Goal: Task Accomplishment & Management: Use online tool/utility

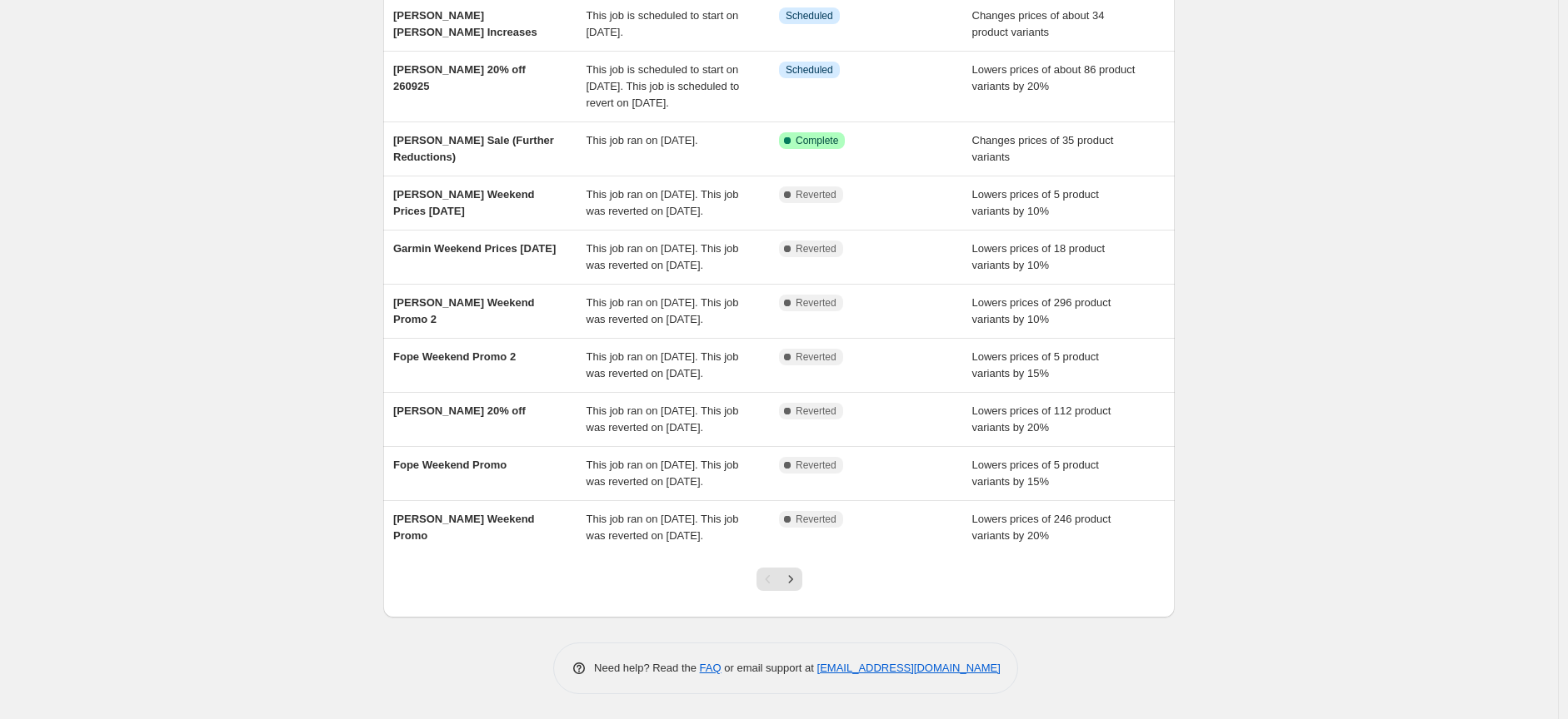
scroll to position [185, 0]
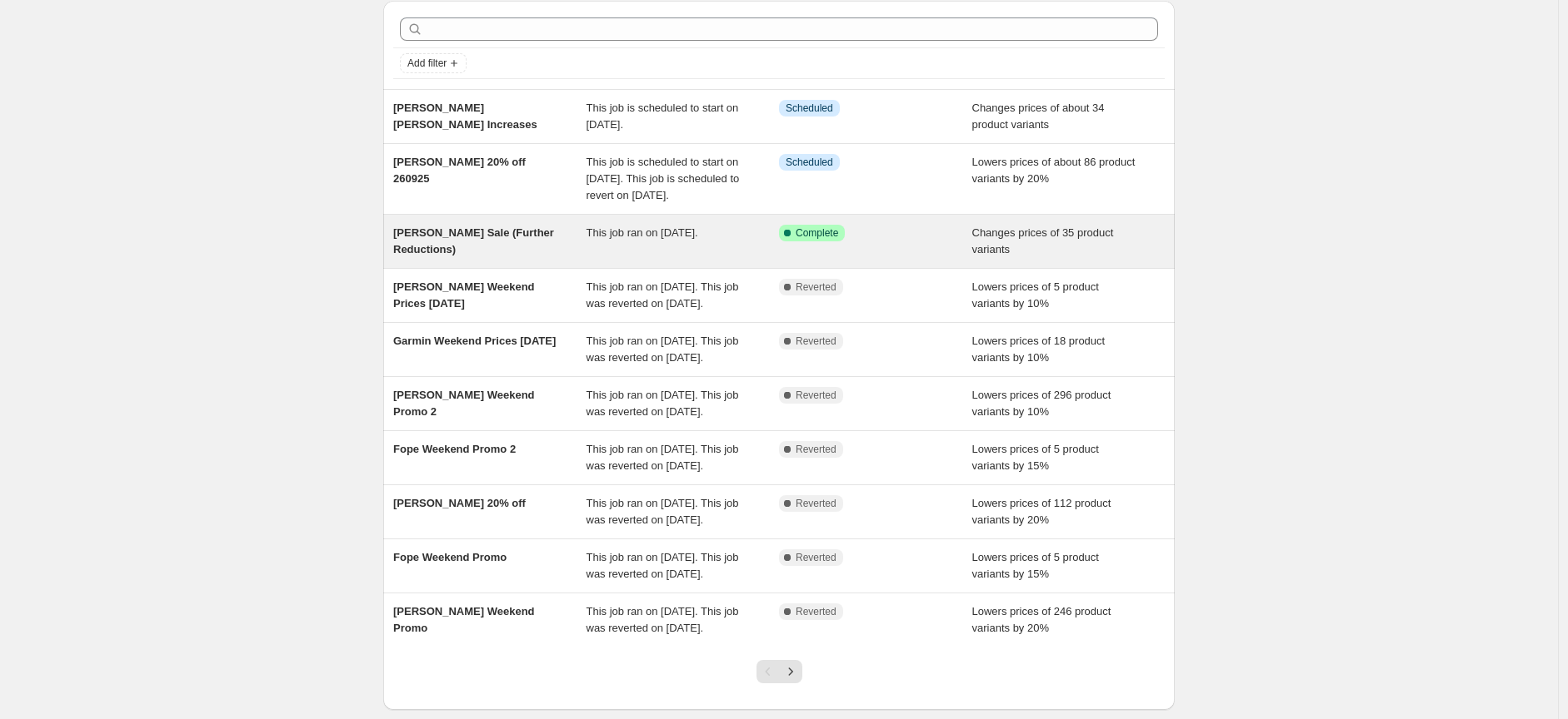
scroll to position [93, 0]
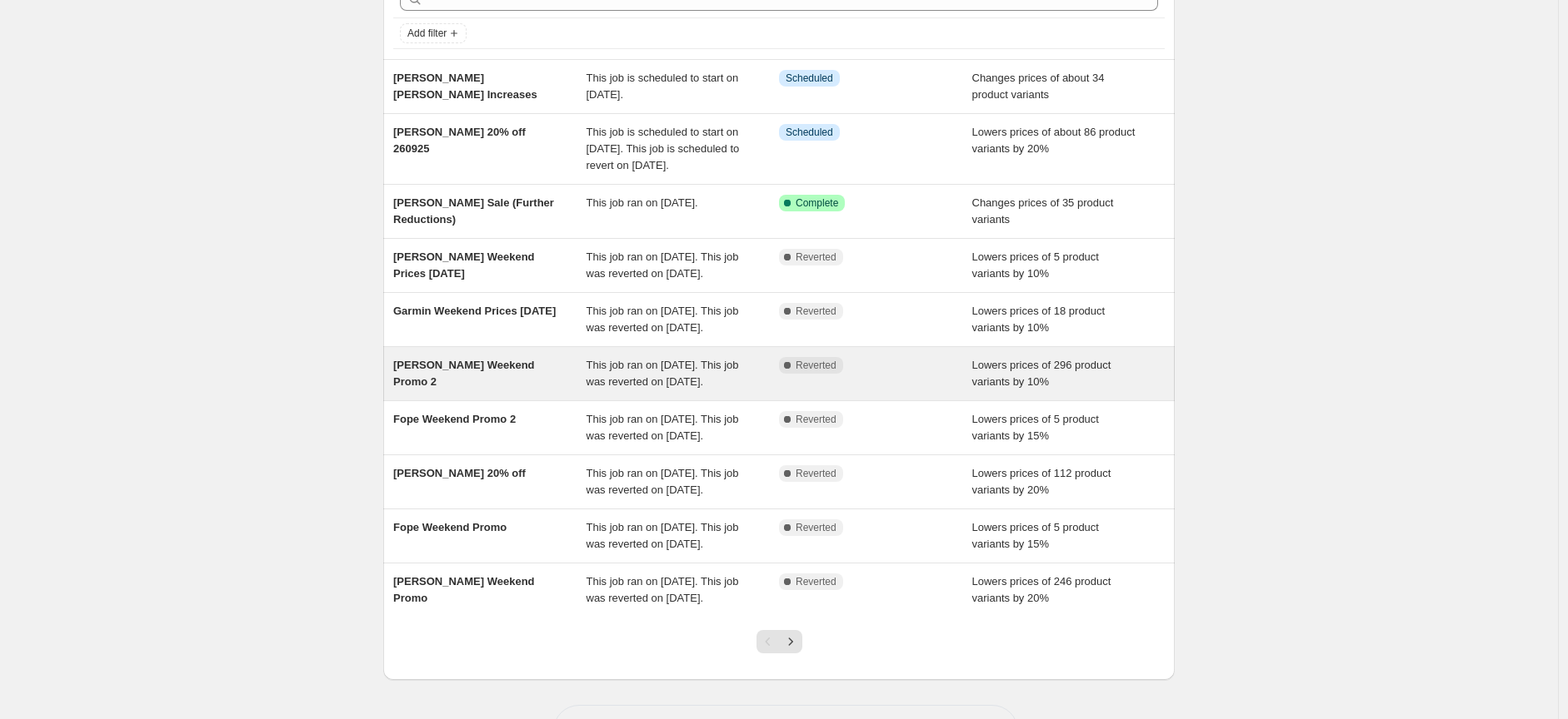
click at [479, 388] on span "[PERSON_NAME] Weekend Promo 2" at bounding box center [464, 373] width 141 height 29
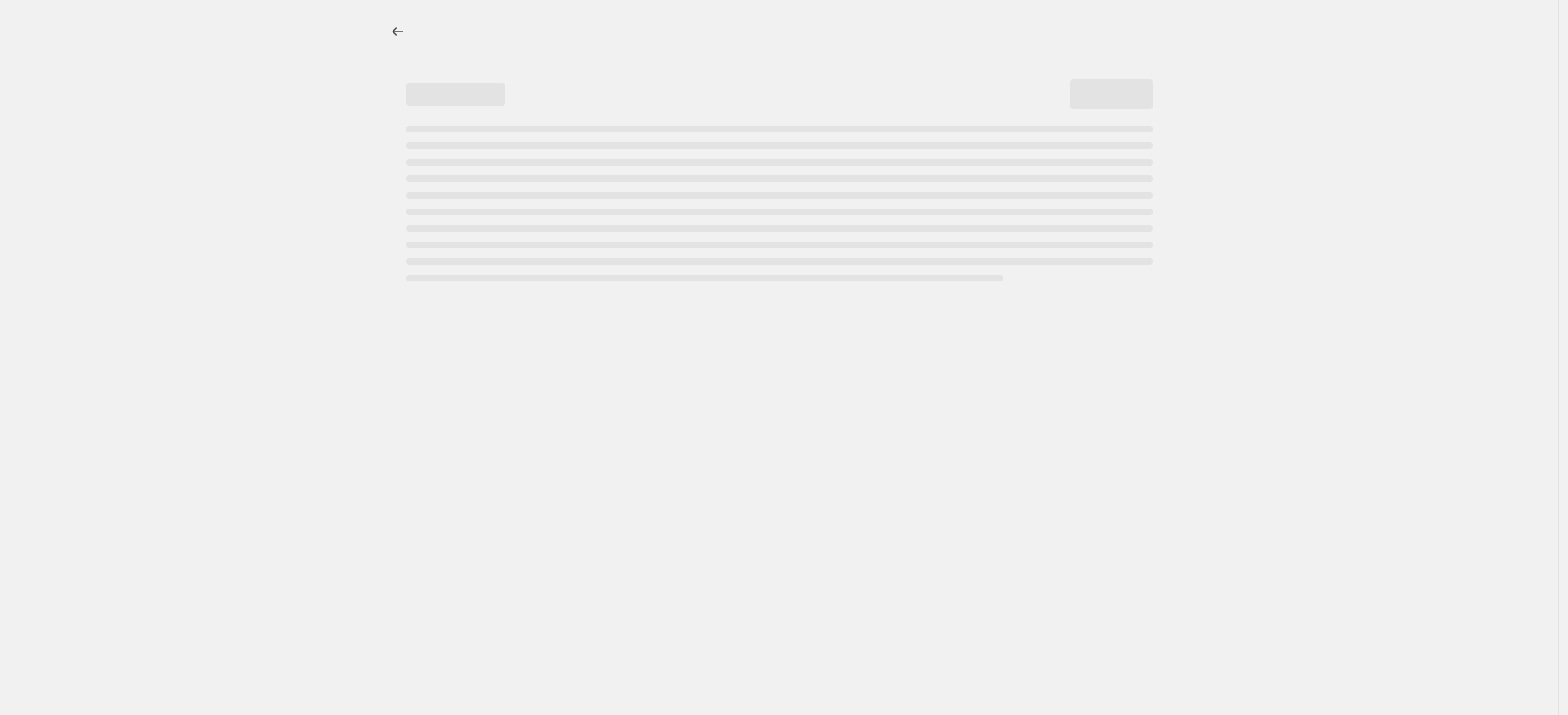
select select "percentage"
select select "collection"
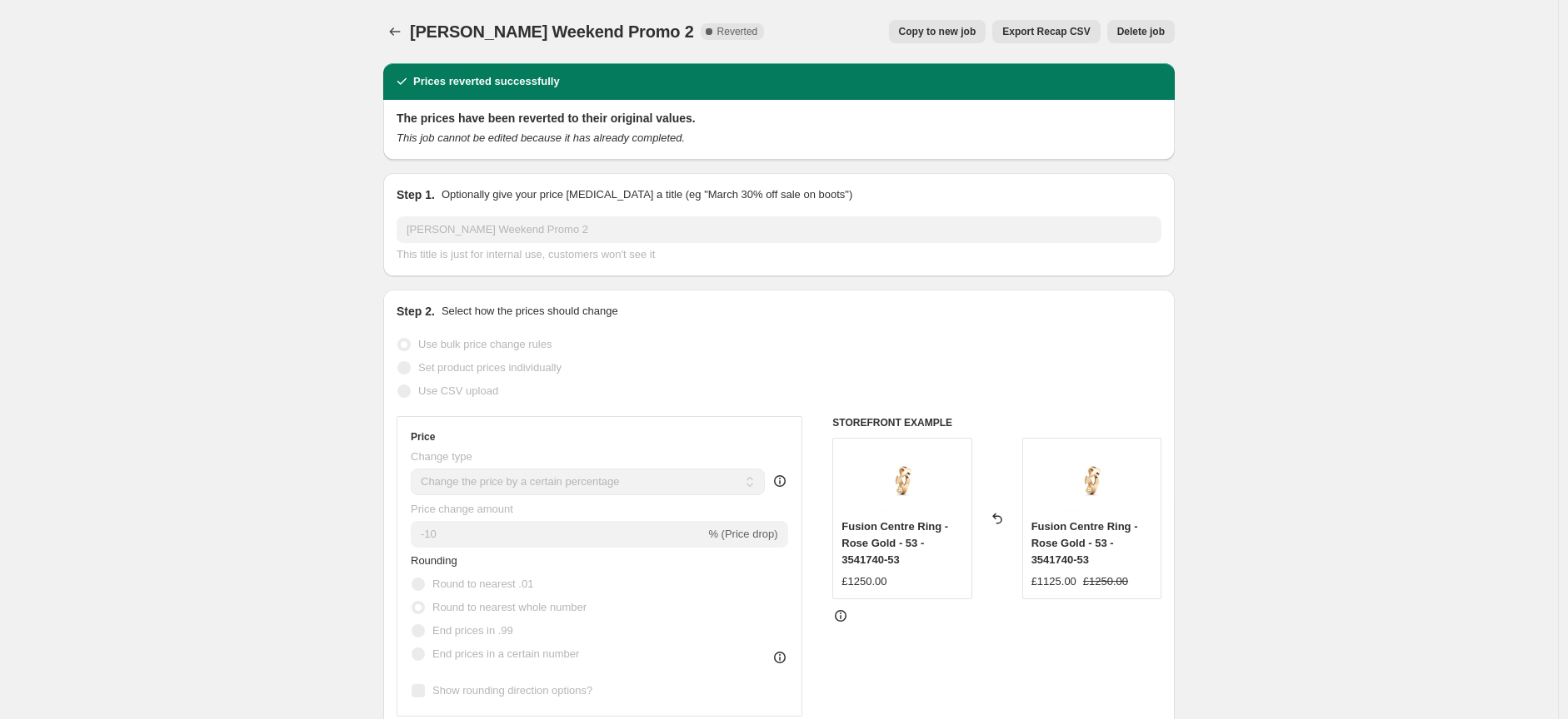
click at [939, 35] on span "Copy to new job" at bounding box center [938, 32] width 77 height 14
select select "percentage"
select select "collection"
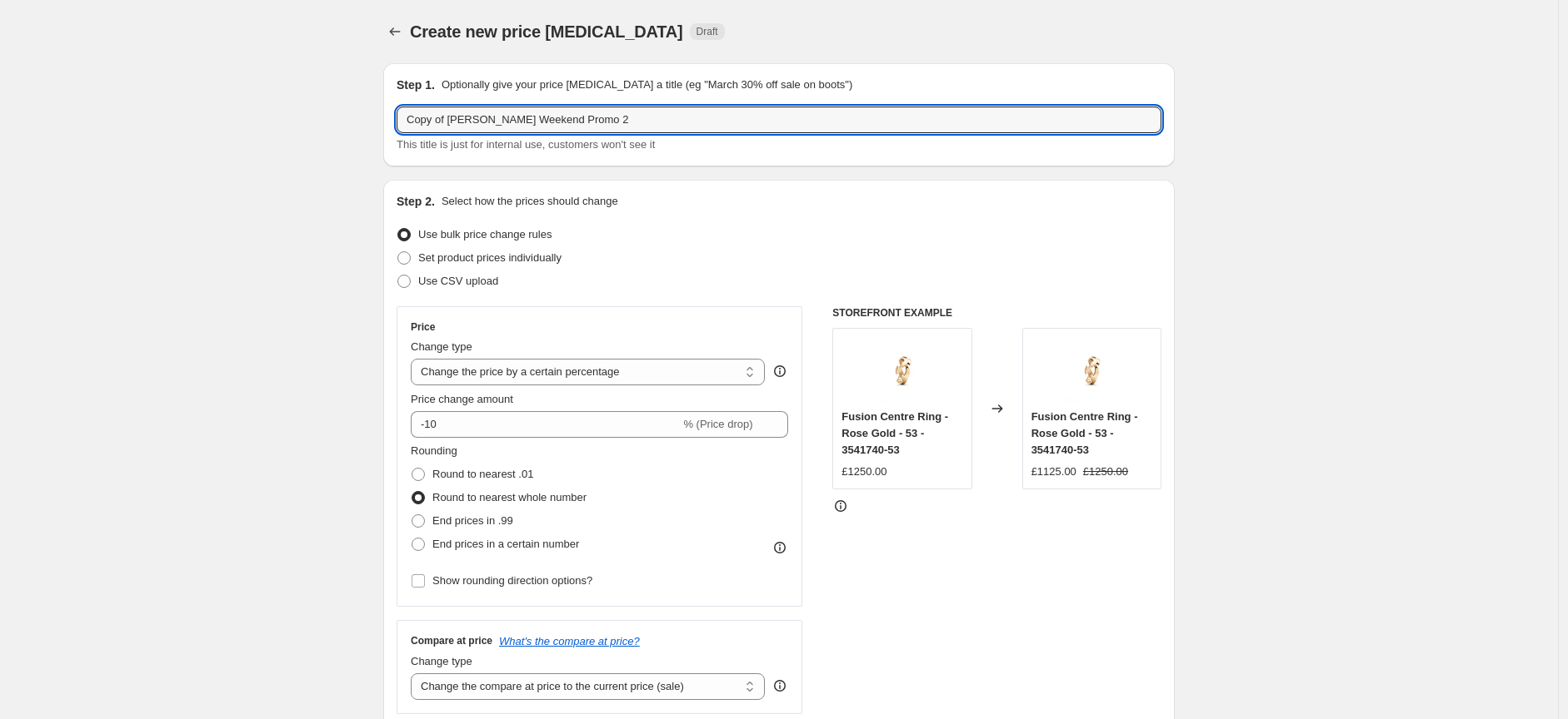
drag, startPoint x: 458, startPoint y: 121, endPoint x: 397, endPoint y: 126, distance: 61.2
click at [397, 126] on div "Step 1. Optionally give your price change job a title (eg "March 30% off sale o…" at bounding box center [778, 114] width 792 height 103
click at [596, 125] on input "[PERSON_NAME] Weekend Promo 2" at bounding box center [778, 120] width 765 height 27
type input "Georg Jensen Weekend Promo 3"
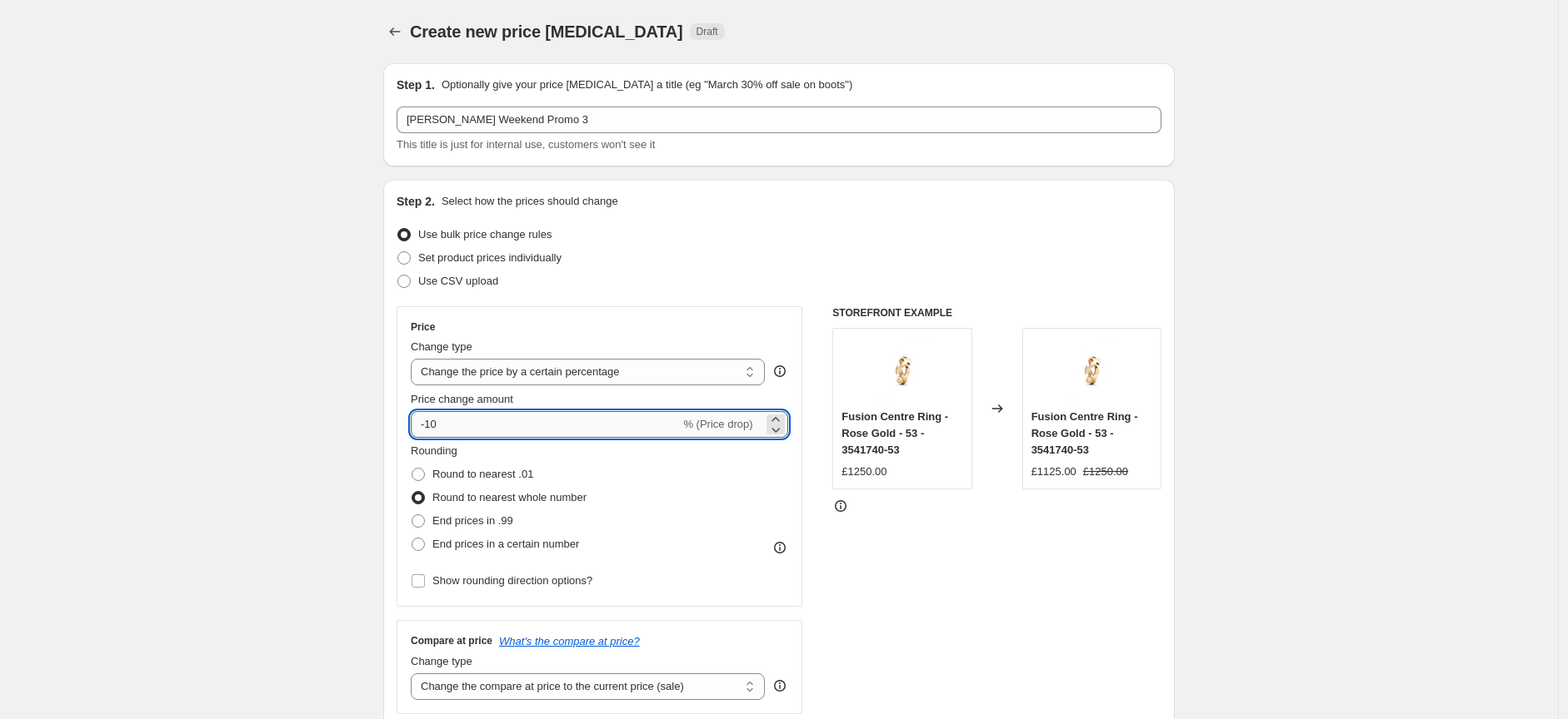
click at [461, 422] on input "-10" at bounding box center [545, 425] width 269 height 27
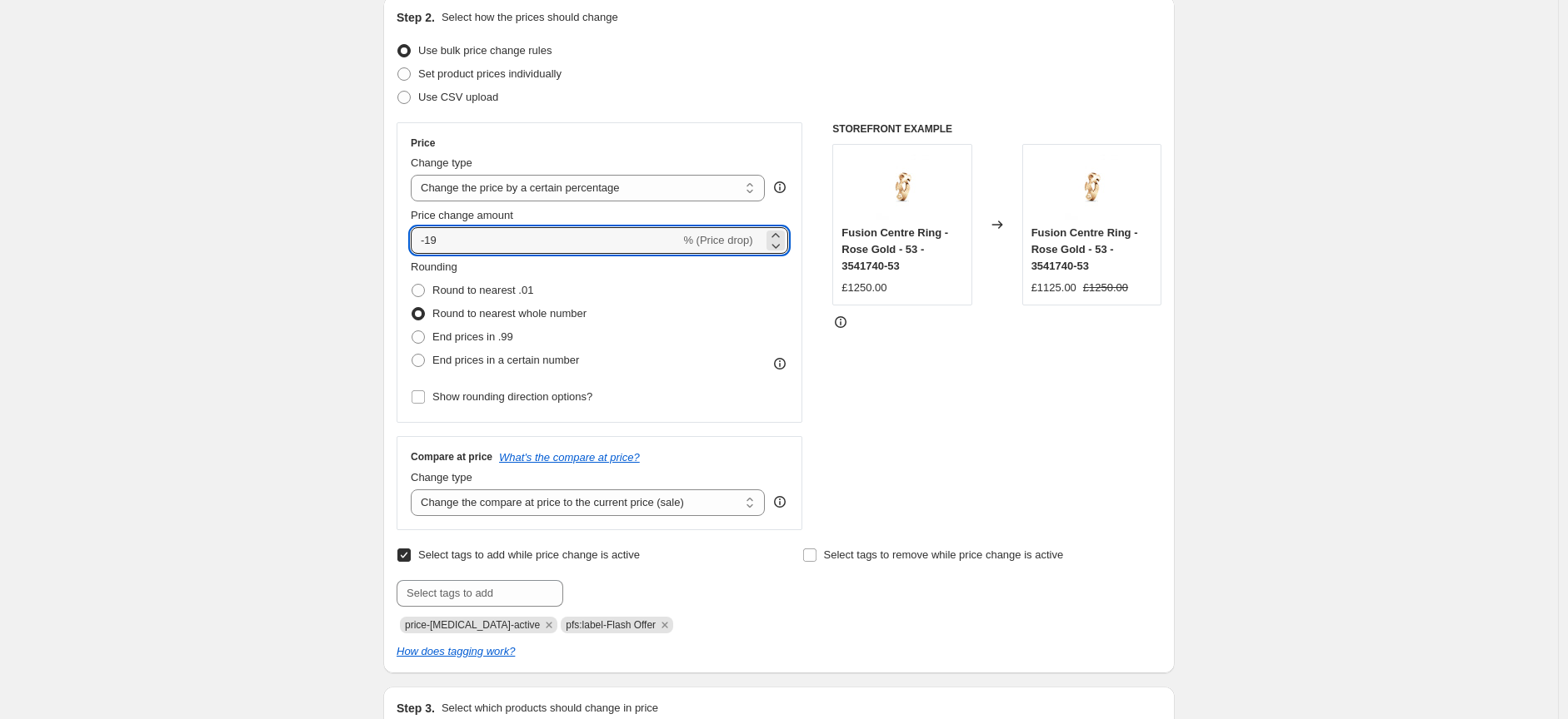
scroll to position [185, 0]
type input "-15"
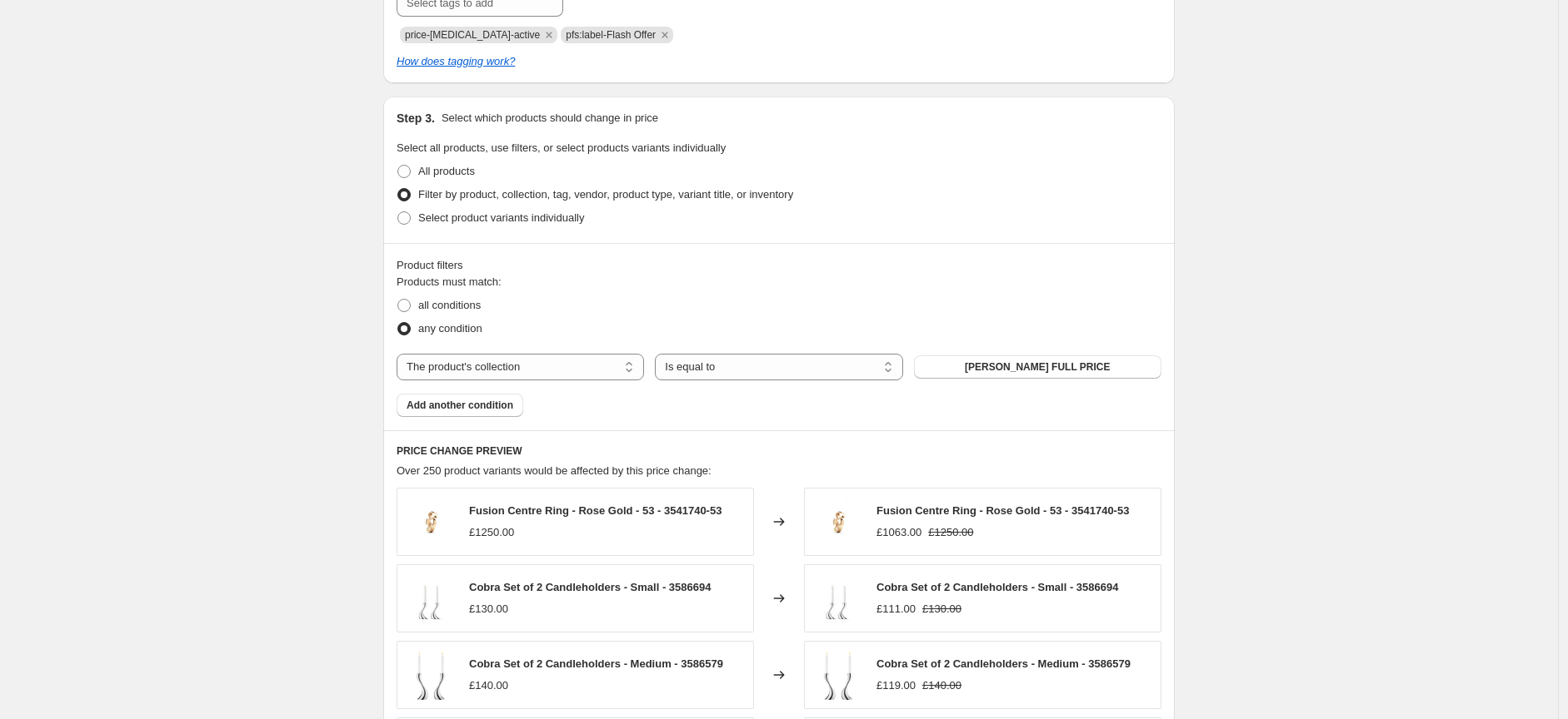
scroll to position [833, 0]
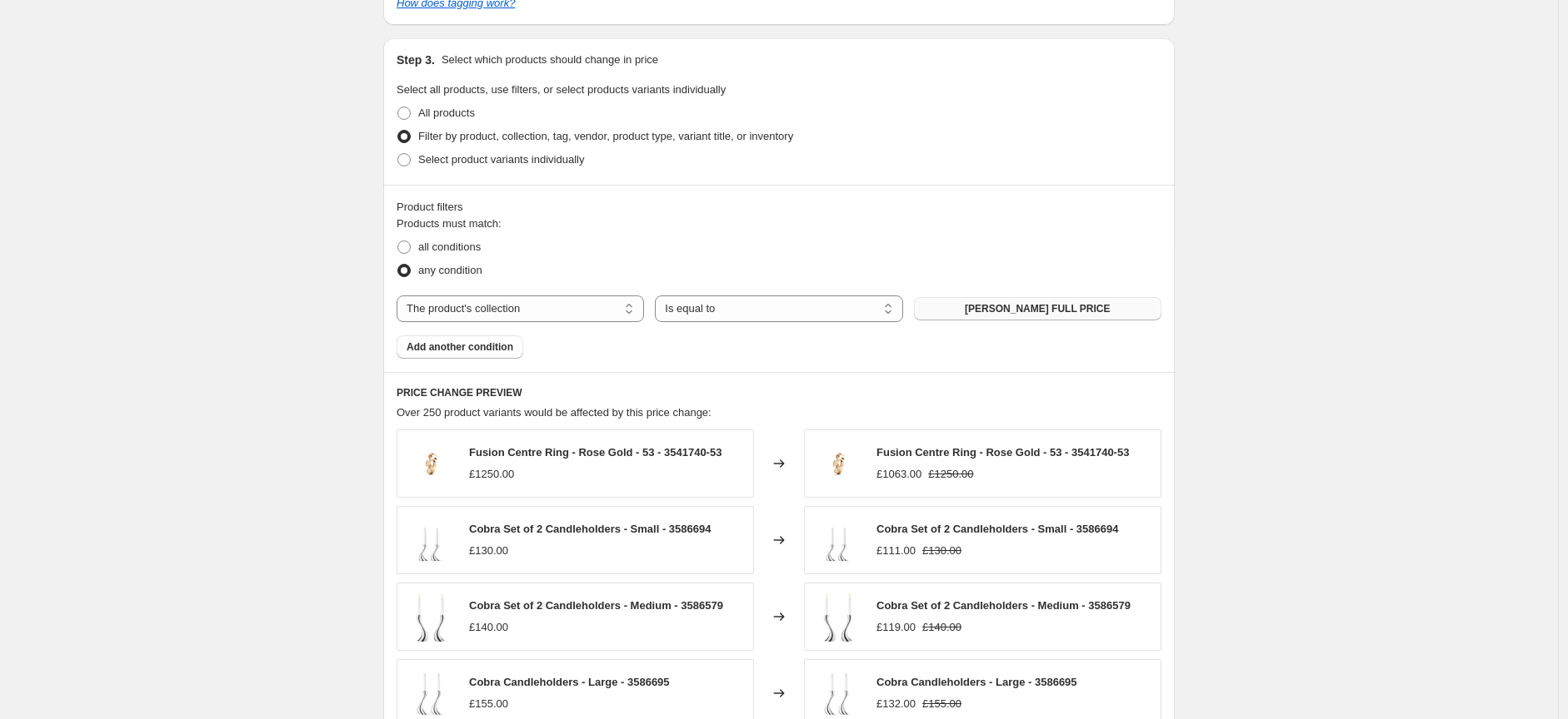
click at [1081, 305] on span "GEORG JENSEN FULL PRICE" at bounding box center [1037, 309] width 145 height 14
click at [406, 246] on span at bounding box center [404, 247] width 14 height 14
click at [398, 242] on input "all conditions" at bounding box center [397, 241] width 1 height 1
radio input "true"
click at [406, 270] on span at bounding box center [404, 271] width 14 height 14
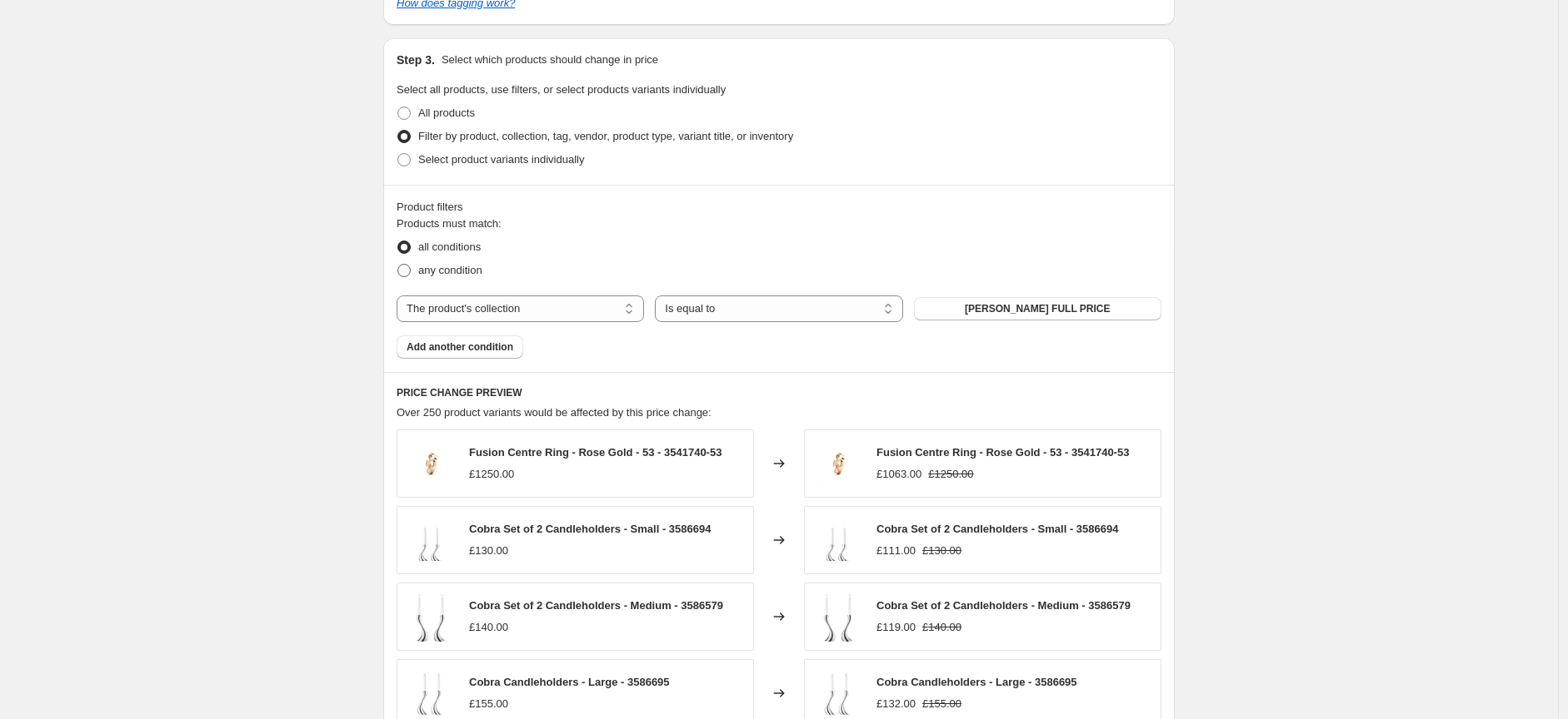
click at [398, 265] on input "any condition" at bounding box center [397, 264] width 1 height 1
radio input "true"
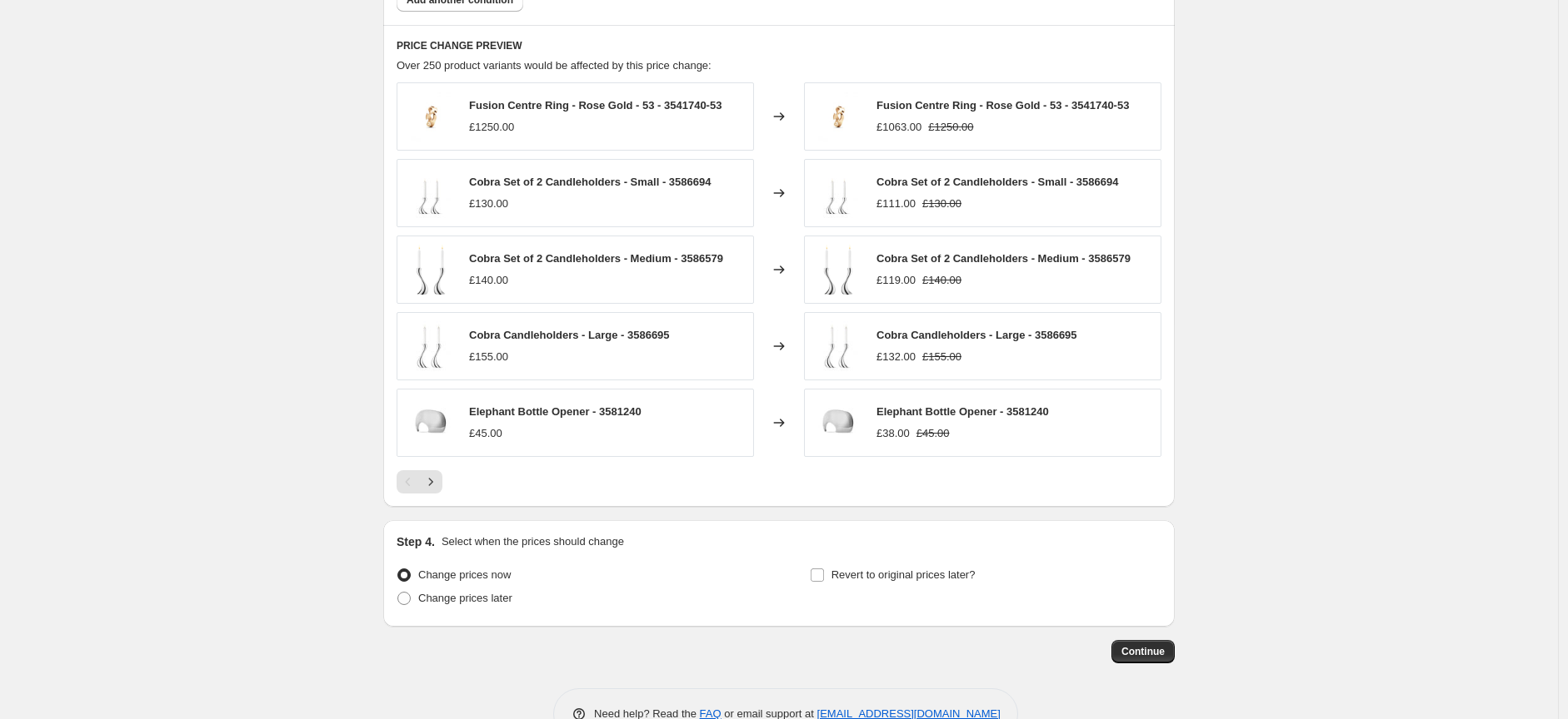
scroll to position [1134, 0]
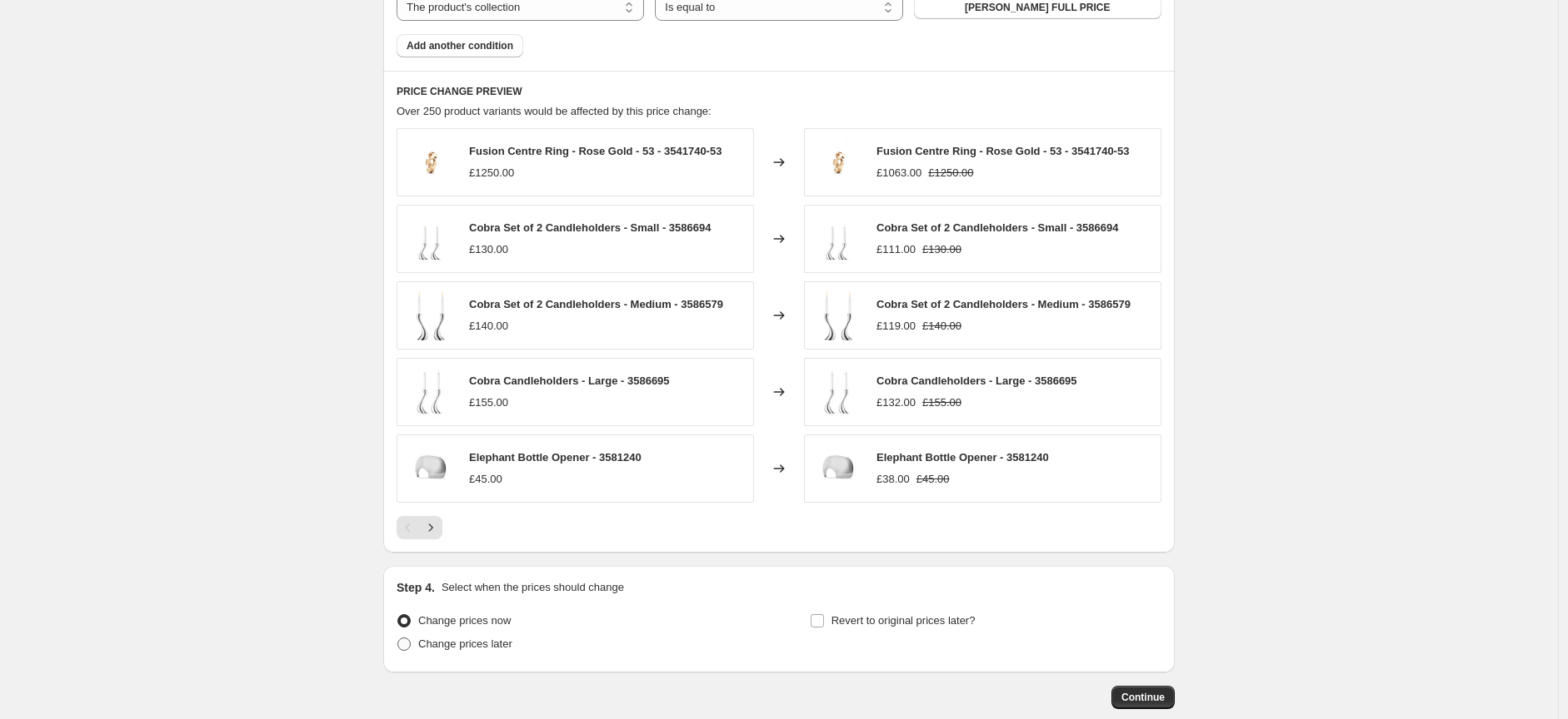
click at [411, 647] on span at bounding box center [404, 645] width 14 height 14
click at [398, 639] on input "Change prices later" at bounding box center [397, 638] width 1 height 1
radio input "true"
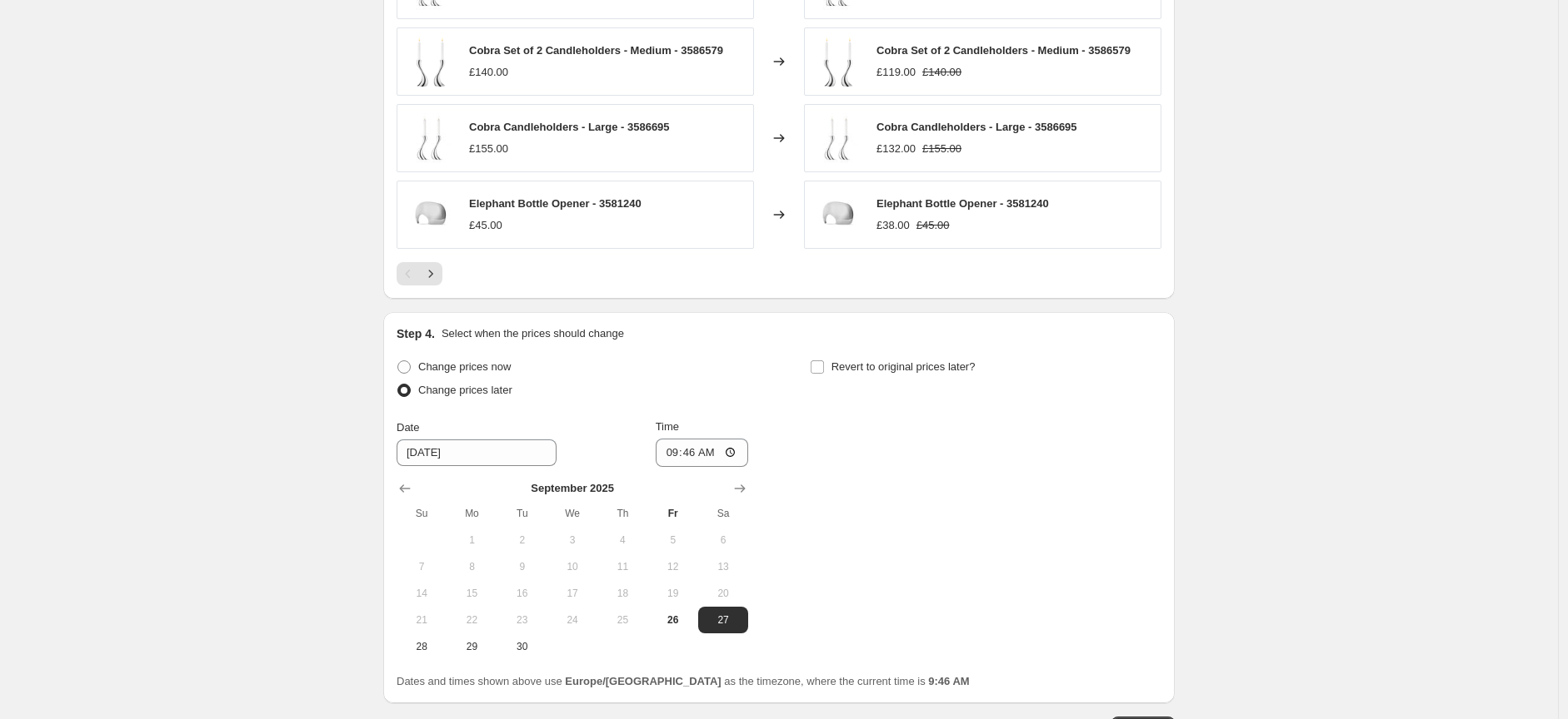
scroll to position [1411, 0]
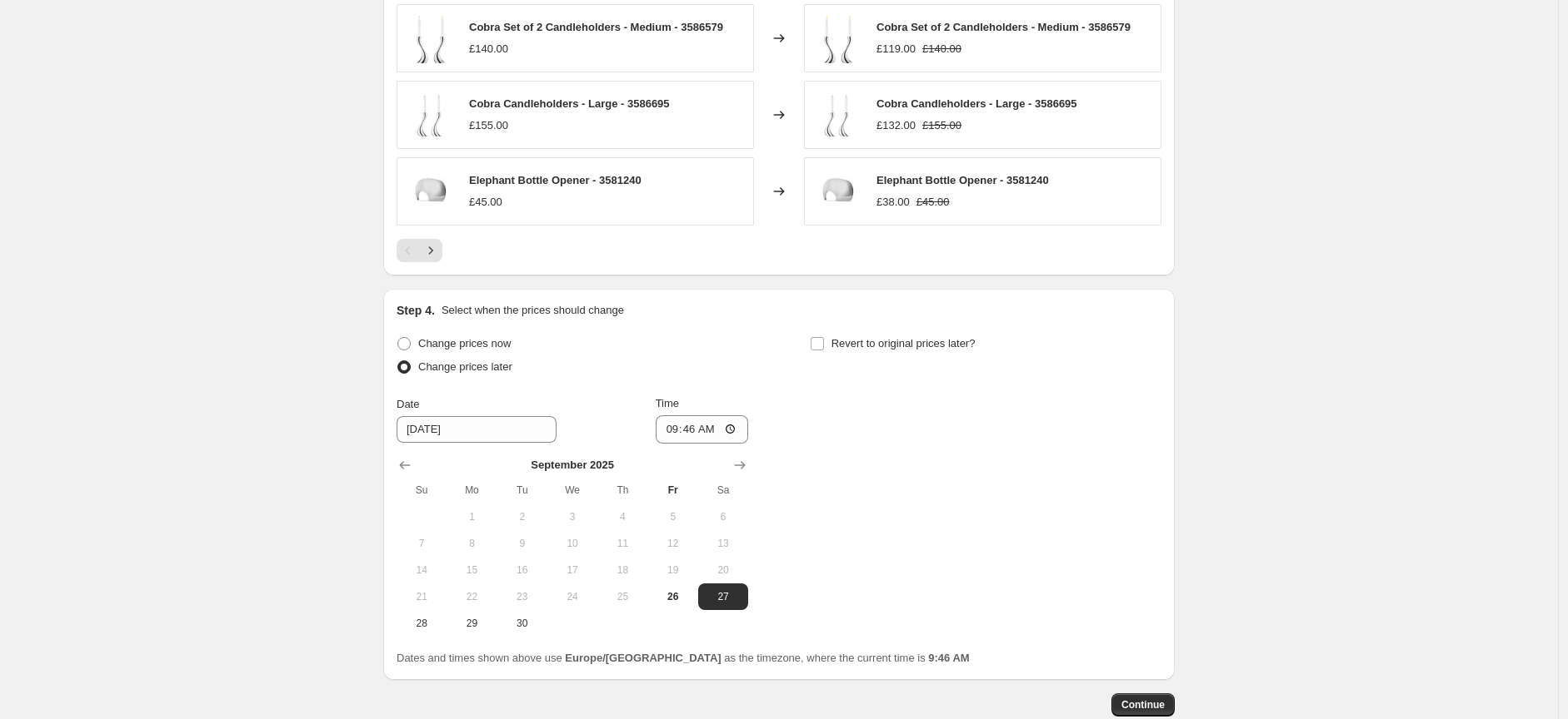
drag, startPoint x: 680, startPoint y: 584, endPoint x: 679, endPoint y: 565, distance: 19.0
click at [679, 585] on button "26" at bounding box center [673, 597] width 50 height 27
type input "9/26/2025"
click at [731, 426] on input "09:46" at bounding box center [702, 429] width 93 height 28
type input "16:59"
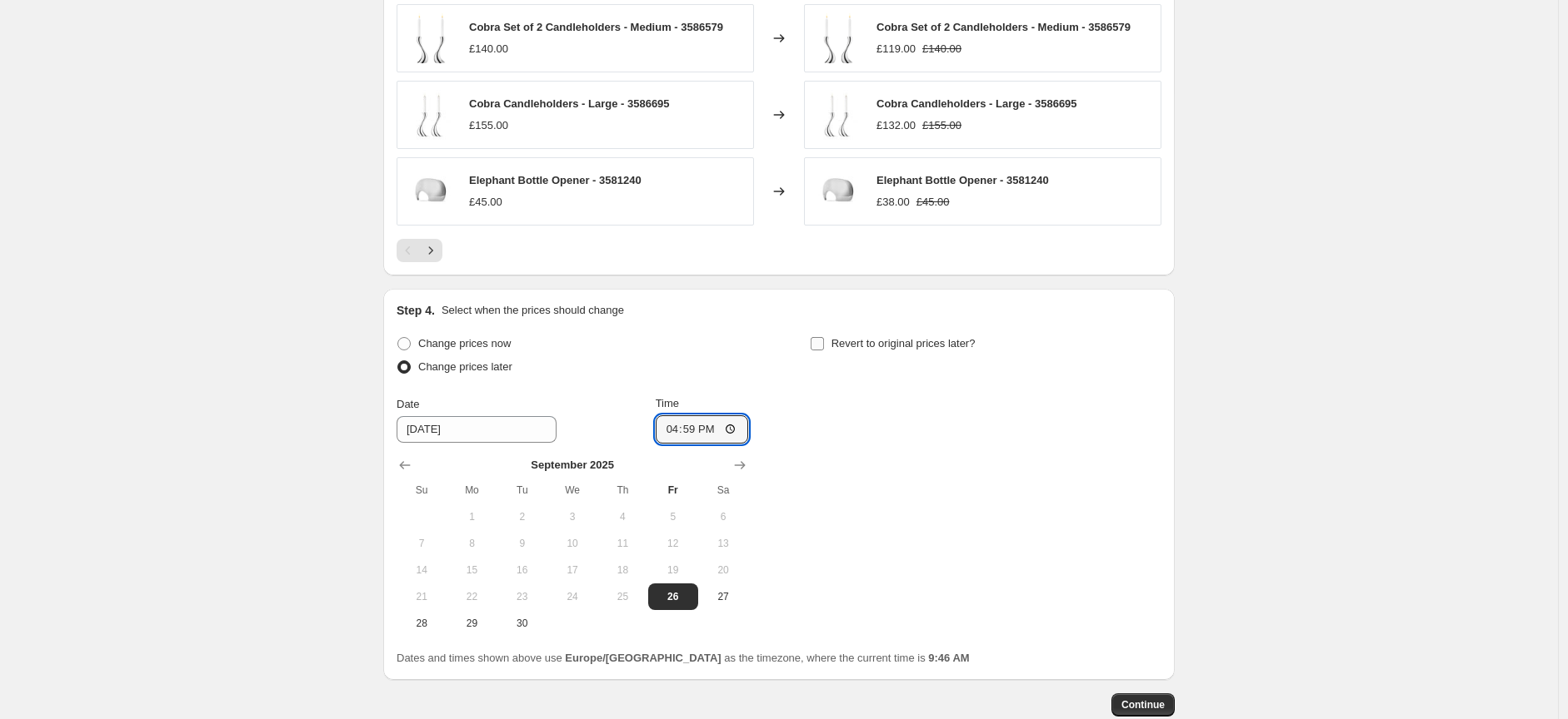
click at [822, 346] on input "Revert to original prices later?" at bounding box center [817, 344] width 14 height 14
checkbox input "true"
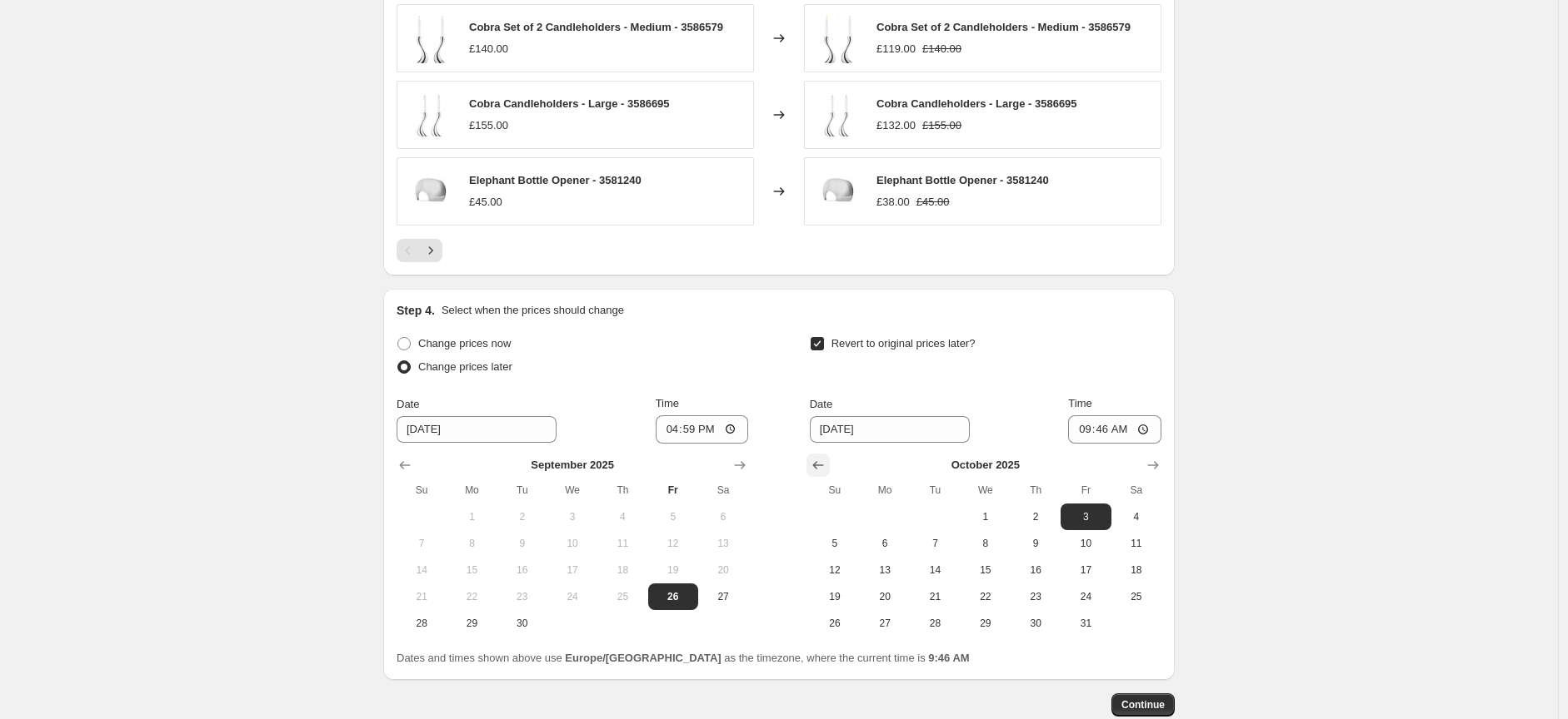
click at [827, 457] on icon "Show previous month, September 2025" at bounding box center [817, 465] width 16 height 16
click at [888, 625] on span "29" at bounding box center [885, 623] width 37 height 14
type input "9/29/2025"
click at [1147, 431] on input "09:46" at bounding box center [1115, 429] width 93 height 28
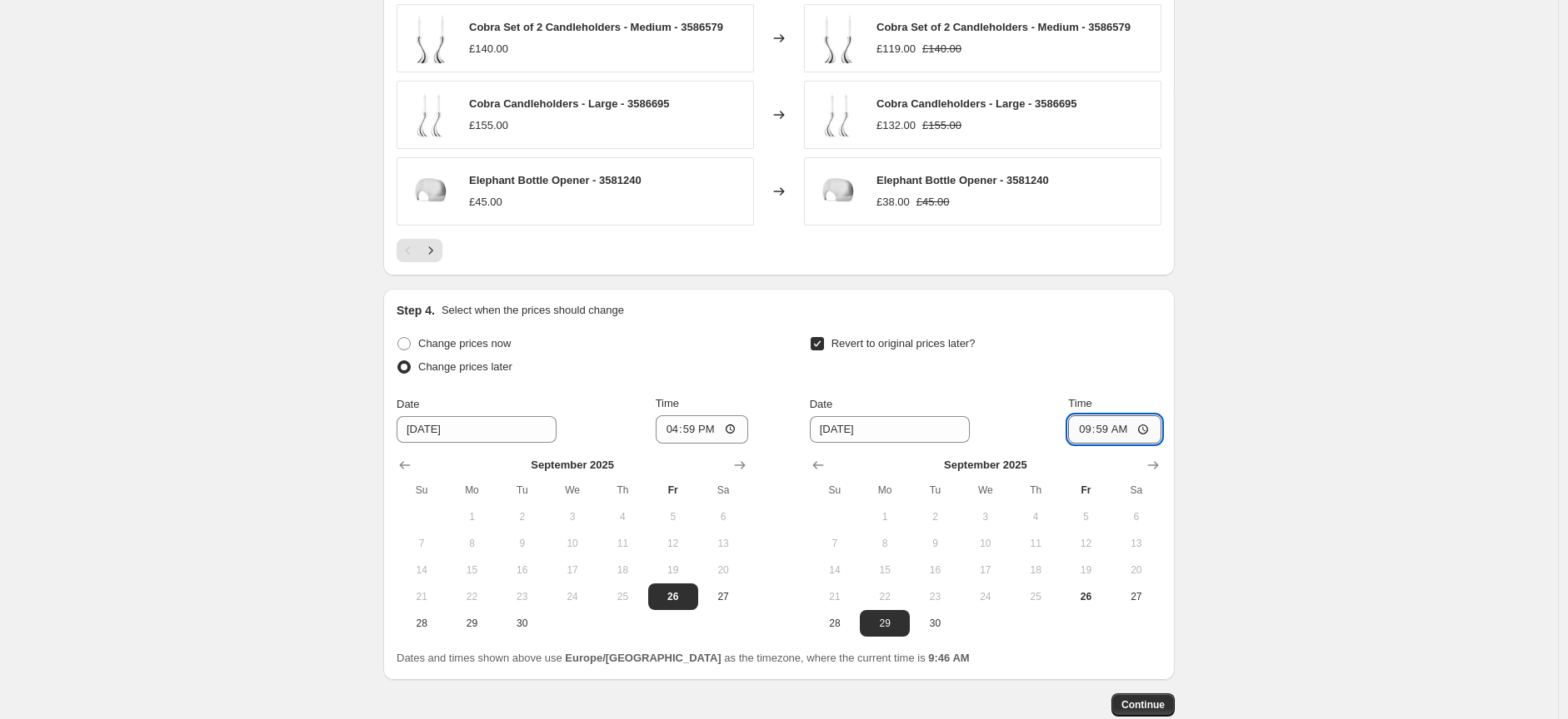
click at [1143, 429] on input "09:59" at bounding box center [1115, 429] width 93 height 28
type input "09:00"
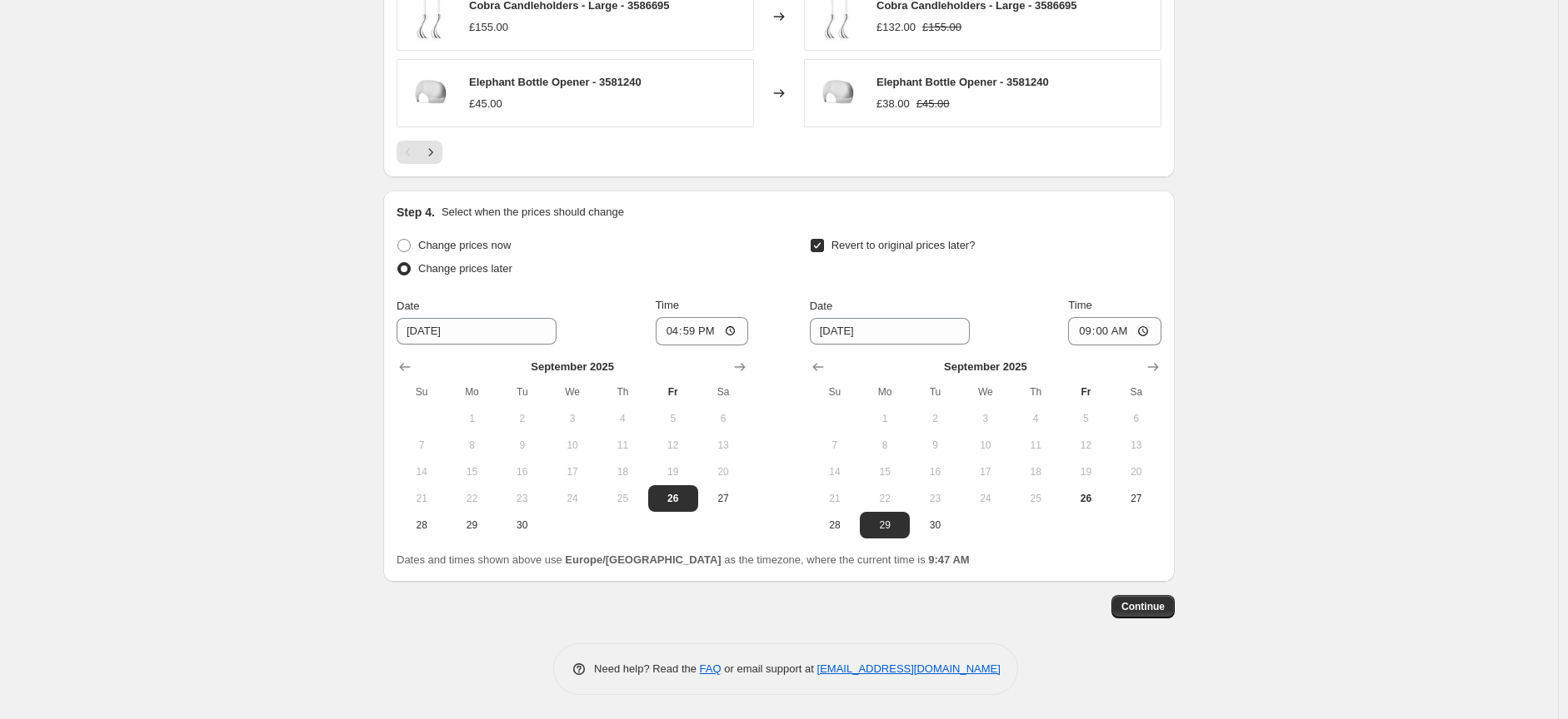
scroll to position [1510, 0]
click at [1138, 611] on span "Continue" at bounding box center [1143, 606] width 44 height 14
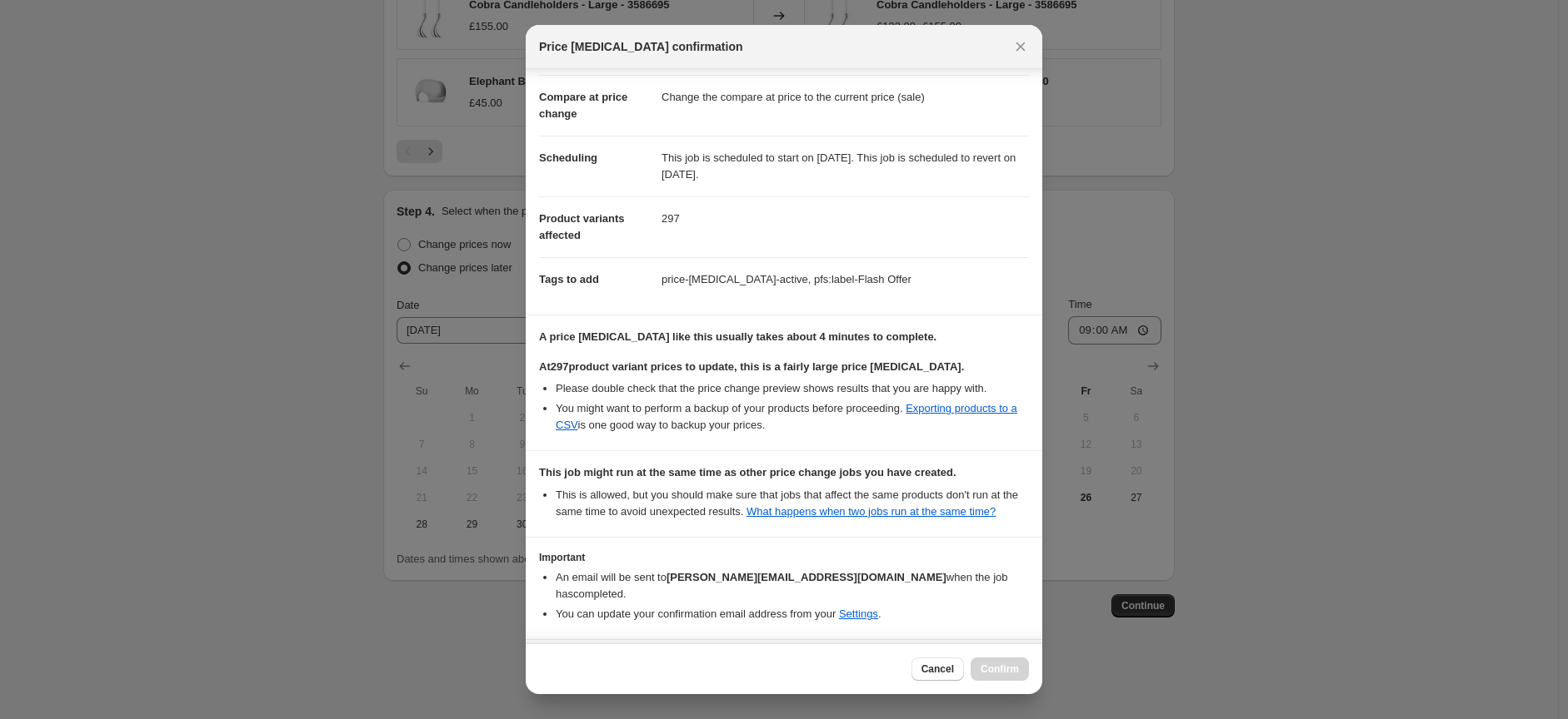
scroll to position [148, 0]
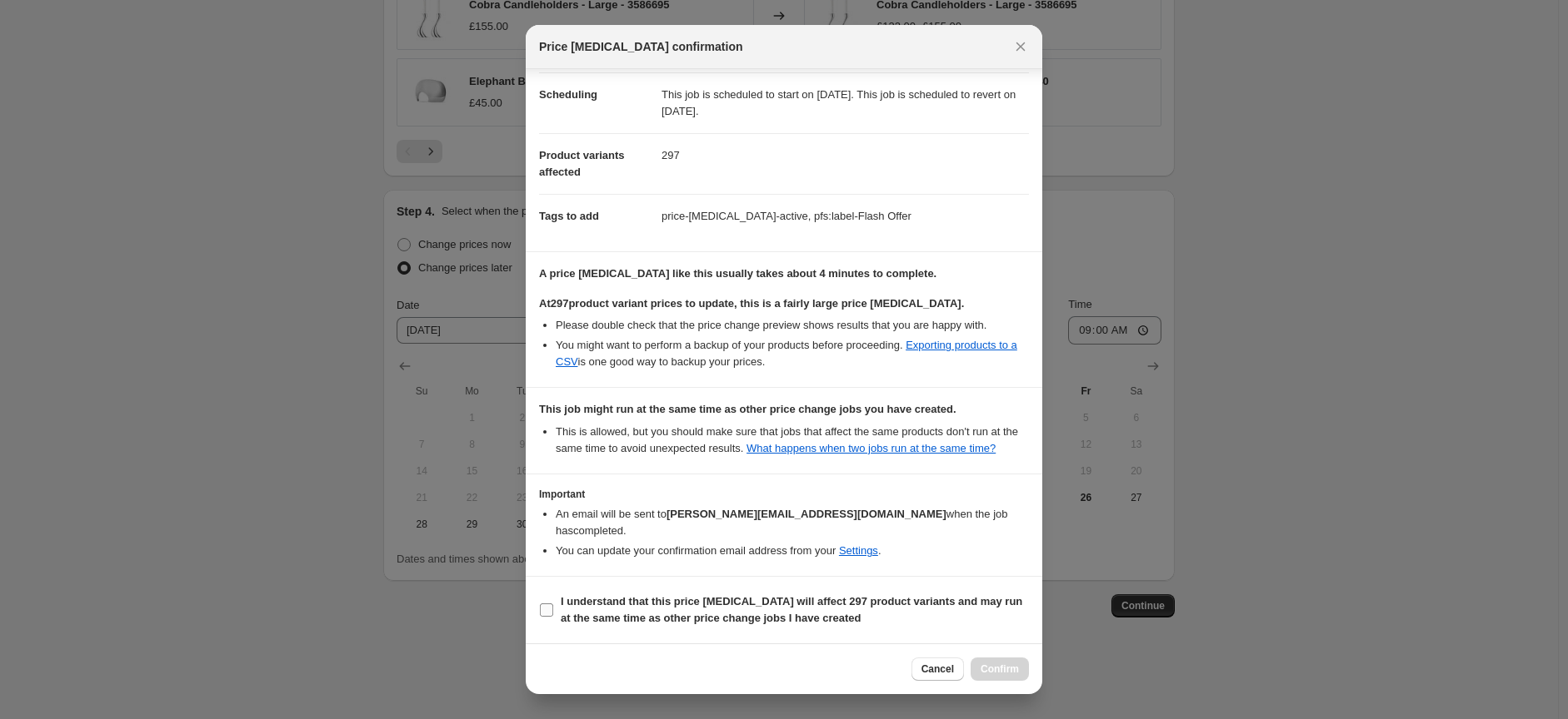
click at [551, 612] on input "I understand that this price change job will affect 297 product variants and ma…" at bounding box center [546, 611] width 14 height 14
checkbox input "true"
drag, startPoint x: 996, startPoint y: 676, endPoint x: 1018, endPoint y: 668, distance: 23.4
click at [996, 676] on button "Confirm" at bounding box center [1000, 670] width 58 height 23
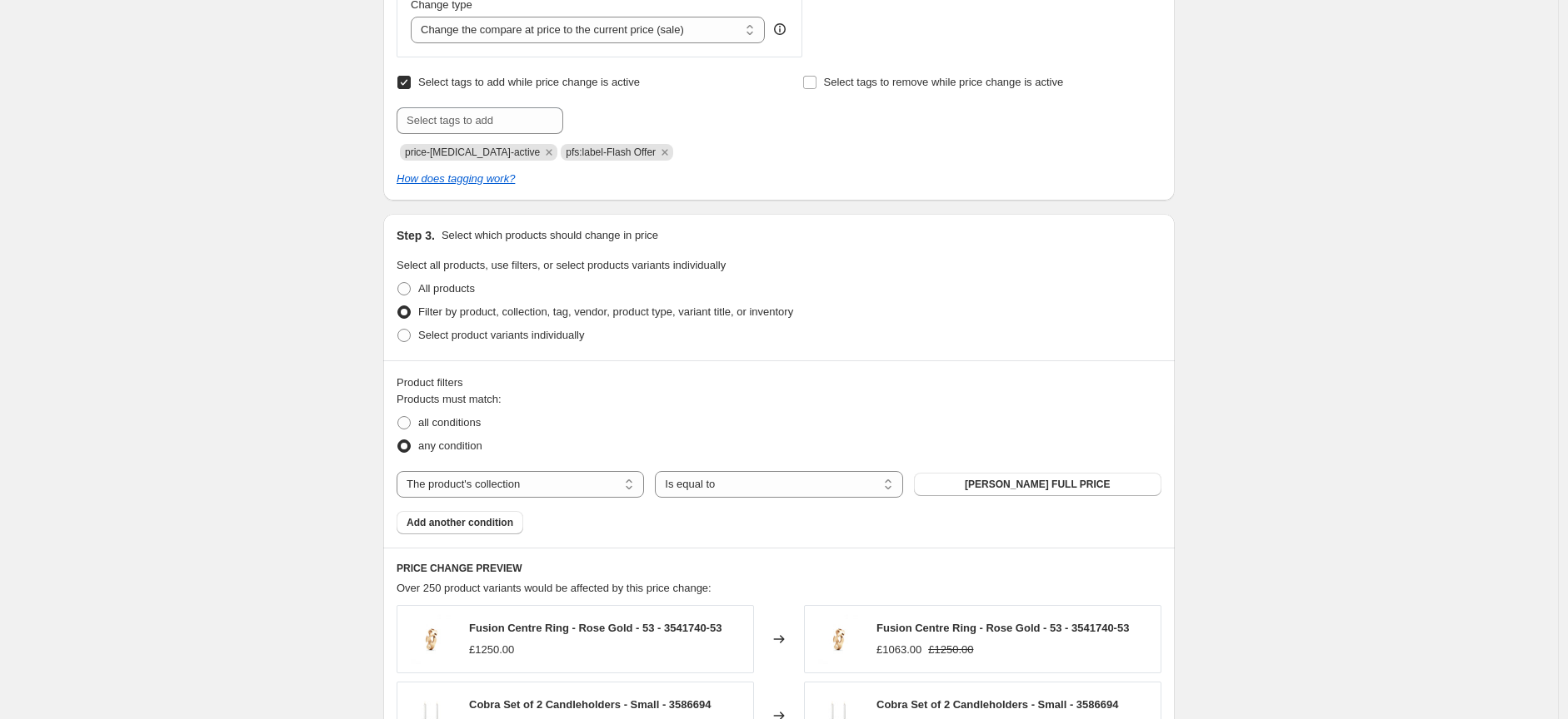
scroll to position [400, 0]
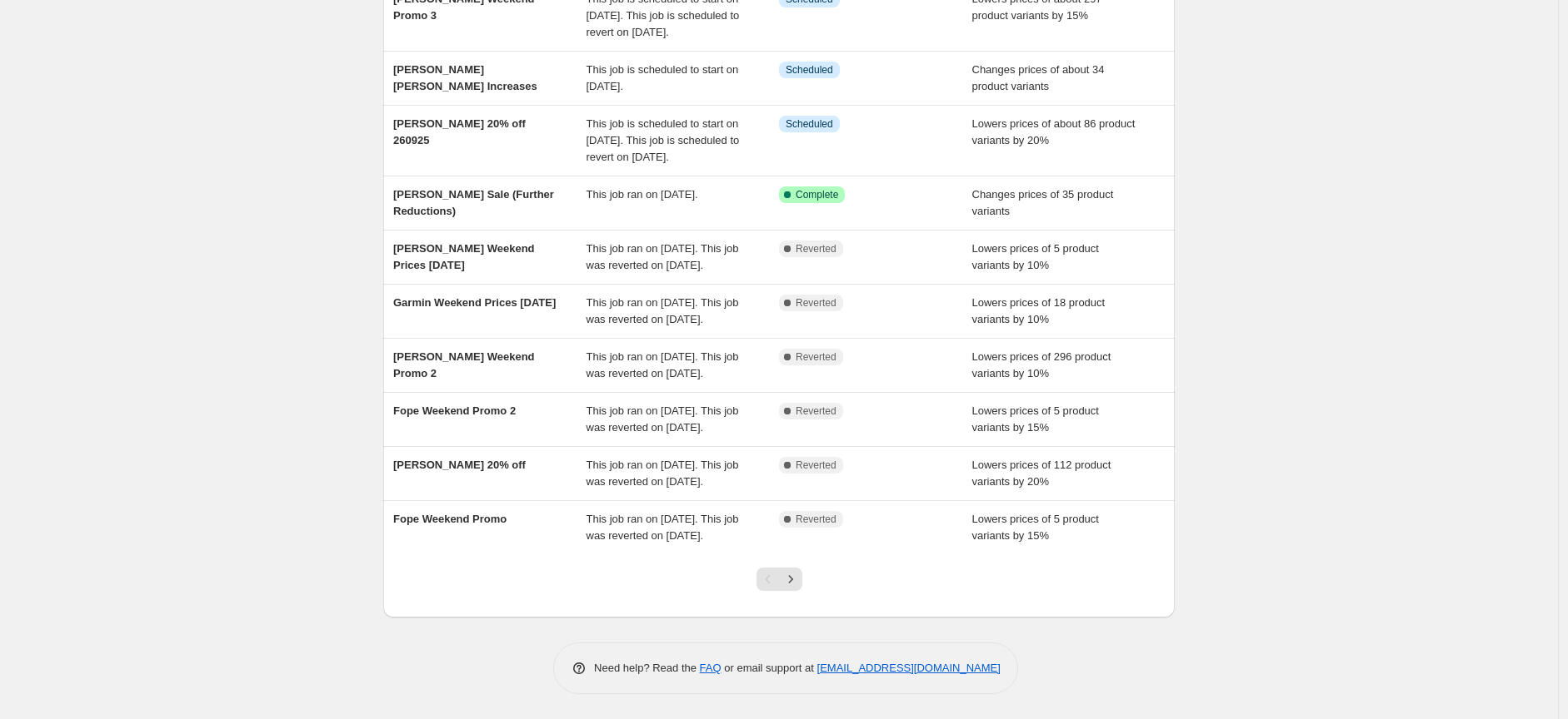
scroll to position [213, 0]
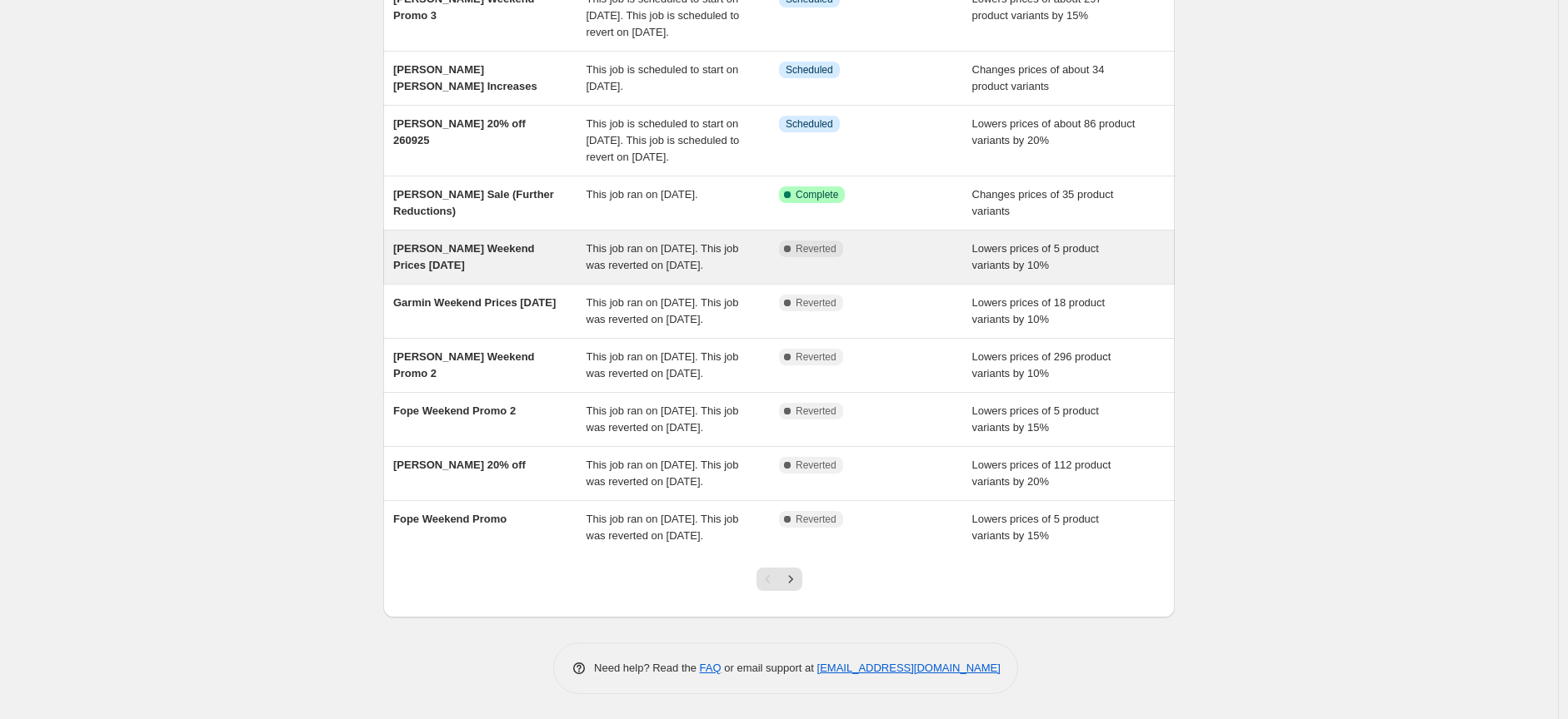
click at [476, 249] on div "[PERSON_NAME] Weekend Prices [DATE]" at bounding box center [490, 257] width 193 height 33
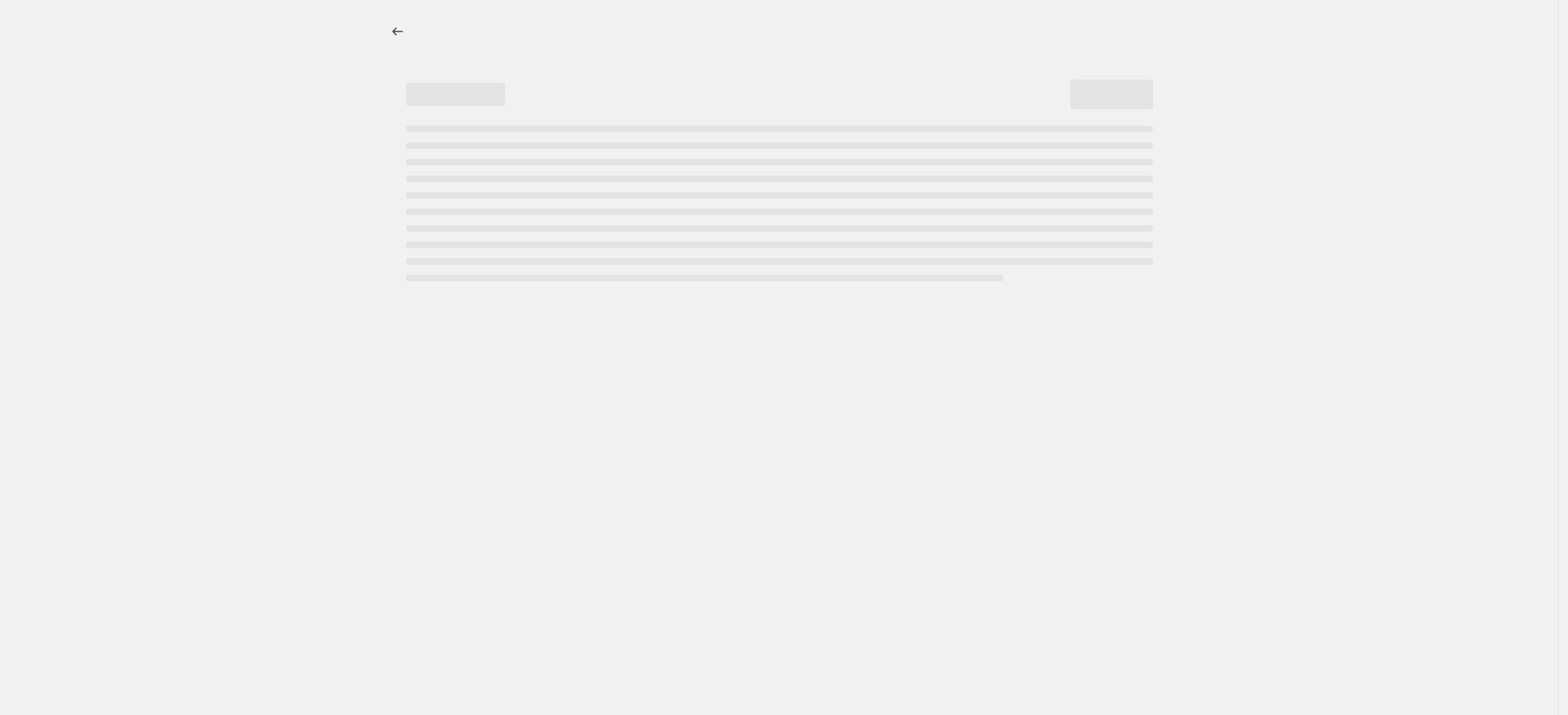
select select "percentage"
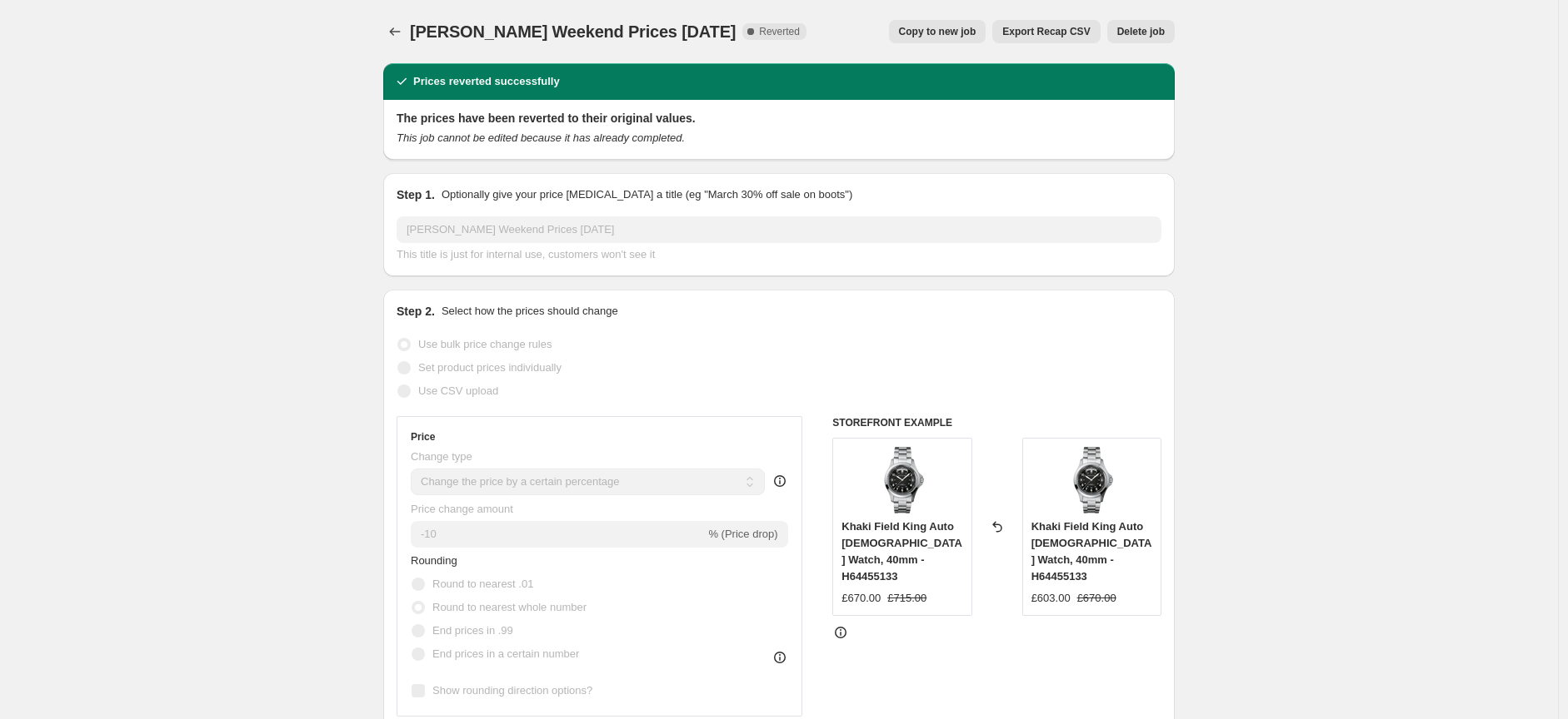
click at [933, 28] on span "Copy to new job" at bounding box center [938, 32] width 77 height 14
select select "percentage"
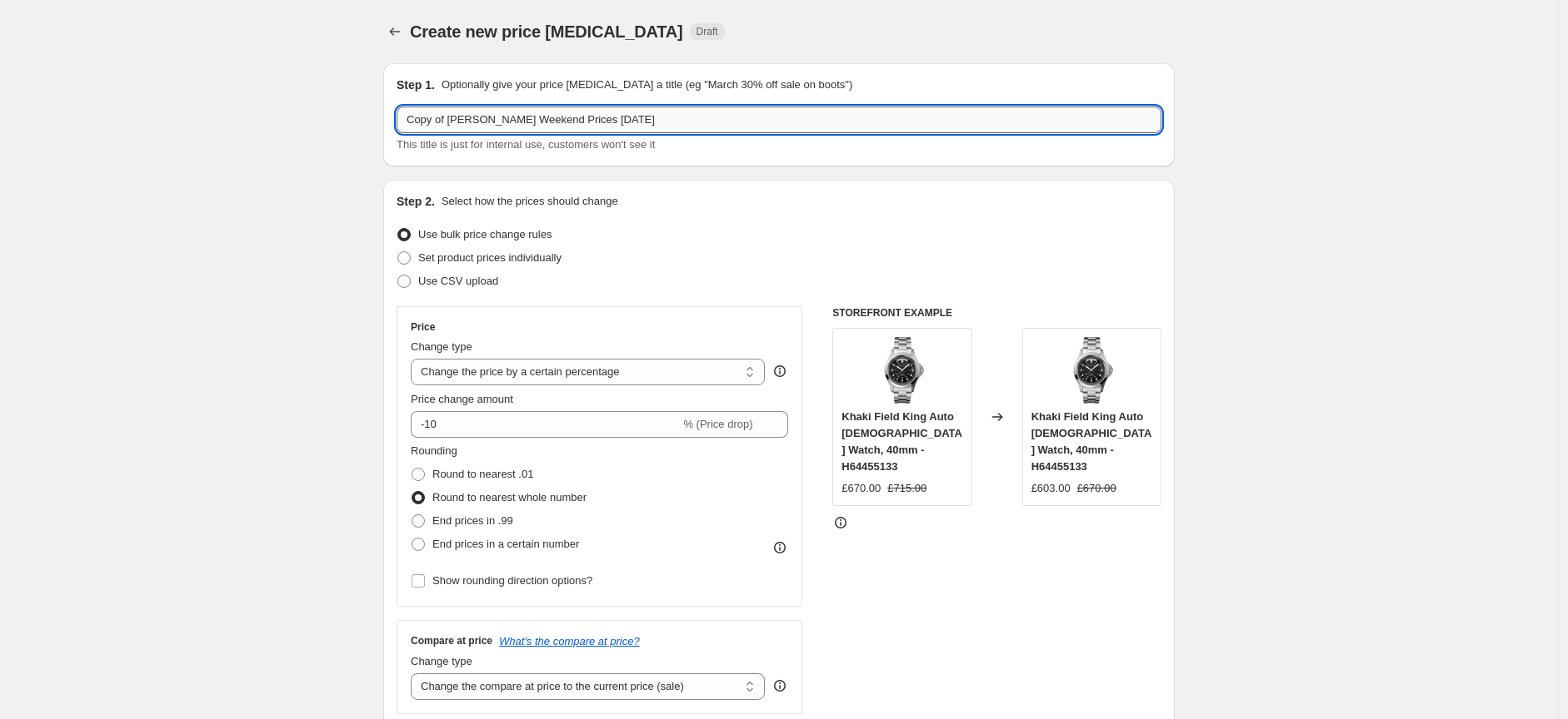
click at [610, 118] on input "Copy of Hamilton Weekend Prices 19th Sept" at bounding box center [778, 120] width 765 height 27
click at [454, 123] on input "Copy of Hamilton Weekend Prices 26th Sept" at bounding box center [778, 120] width 765 height 27
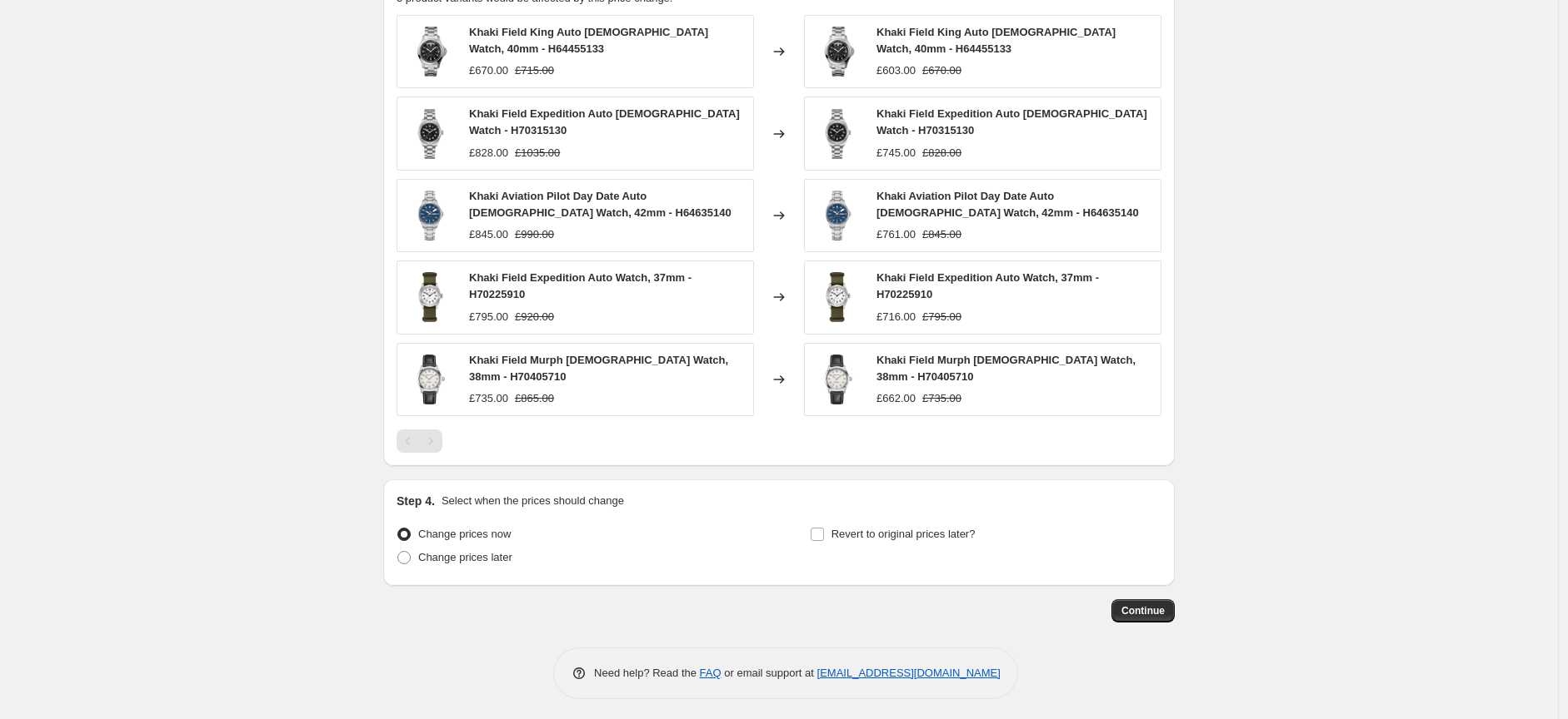
scroll to position [1022, 0]
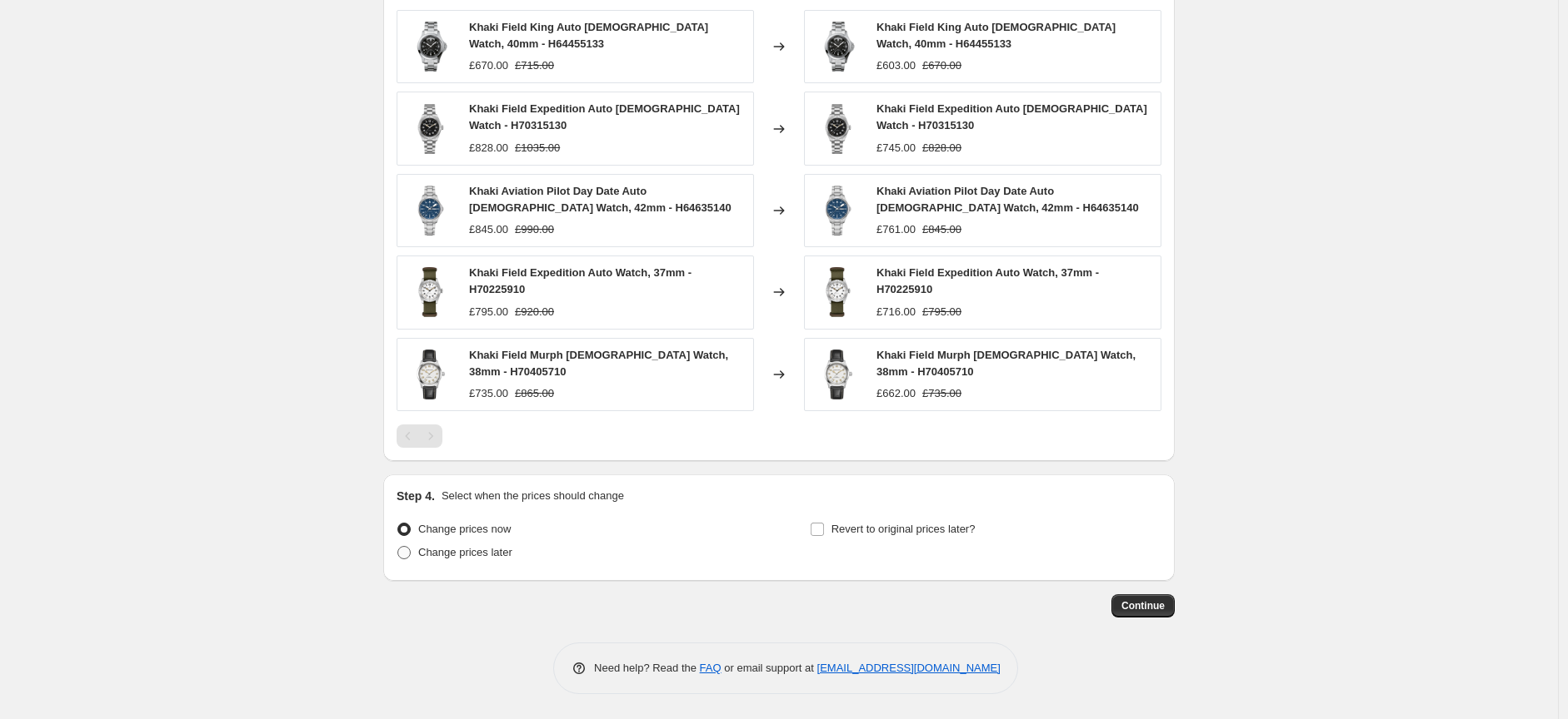
type input "Hamilton Weekend Prices 26th Sept"
click at [410, 554] on span at bounding box center [404, 553] width 14 height 14
click at [398, 547] on input "Change prices later" at bounding box center [397, 546] width 1 height 1
radio input "true"
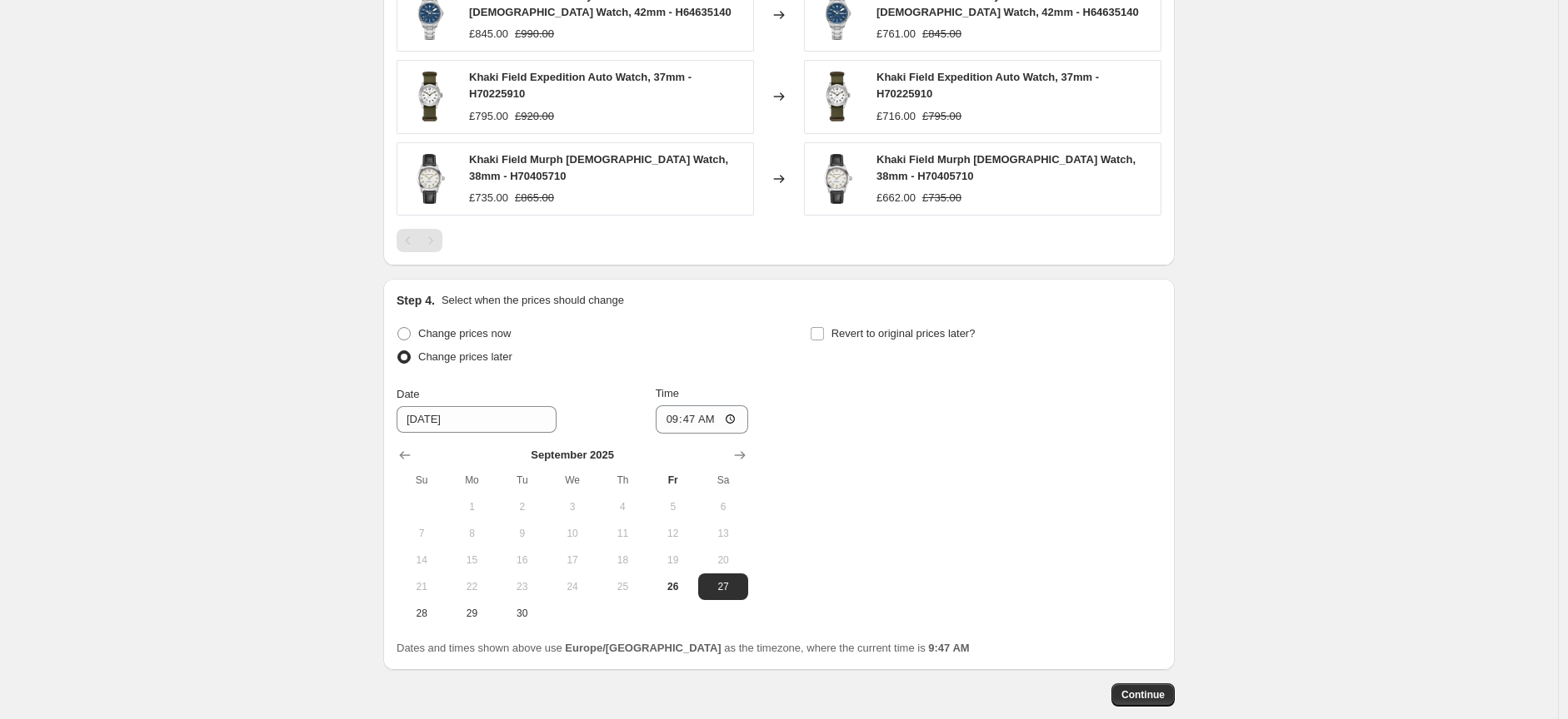
scroll to position [1301, 0]
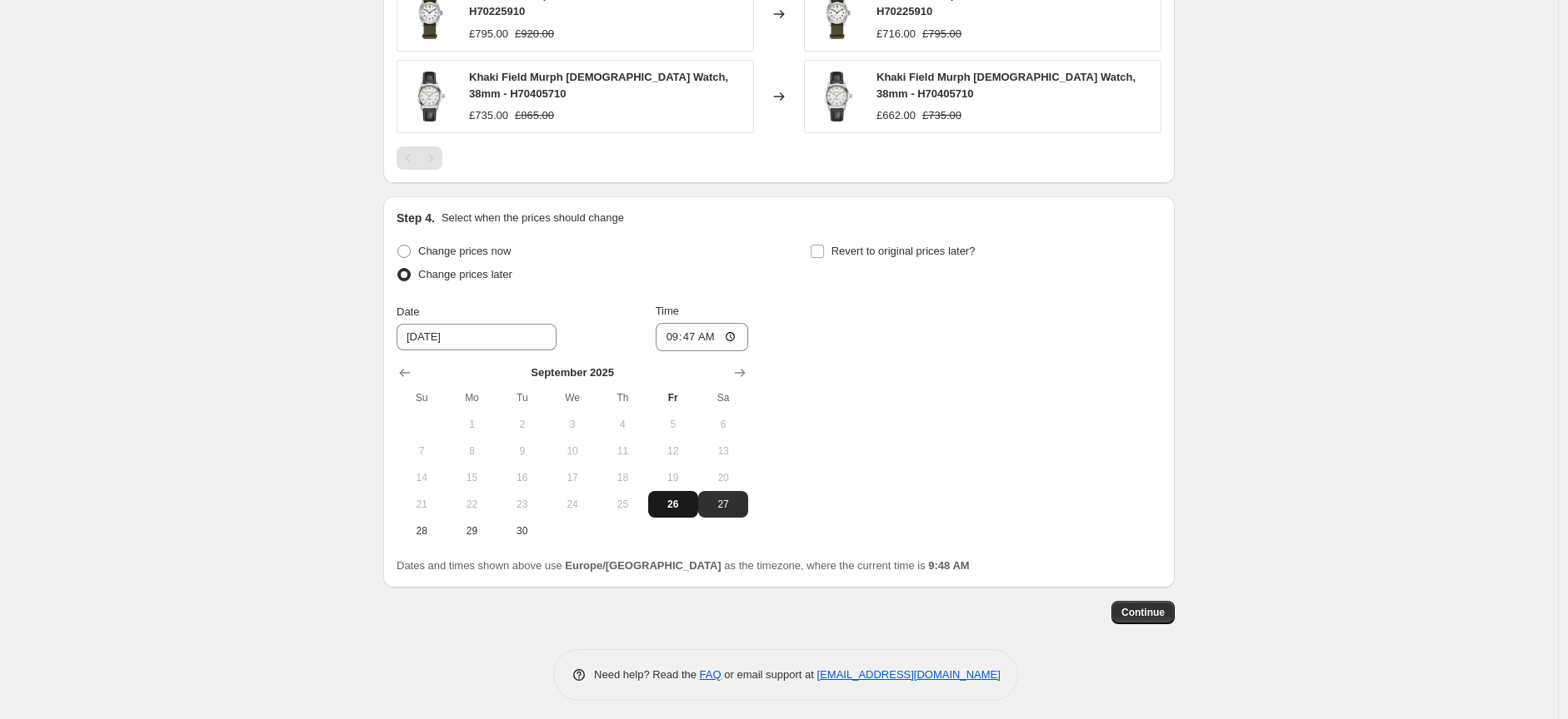
click at [677, 504] on span "26" at bounding box center [673, 504] width 37 height 14
type input "9/26/2025"
click at [731, 339] on input "09:47" at bounding box center [702, 336] width 93 height 28
type input "16:50"
click at [822, 254] on input "Revert to original prices later?" at bounding box center [817, 251] width 14 height 14
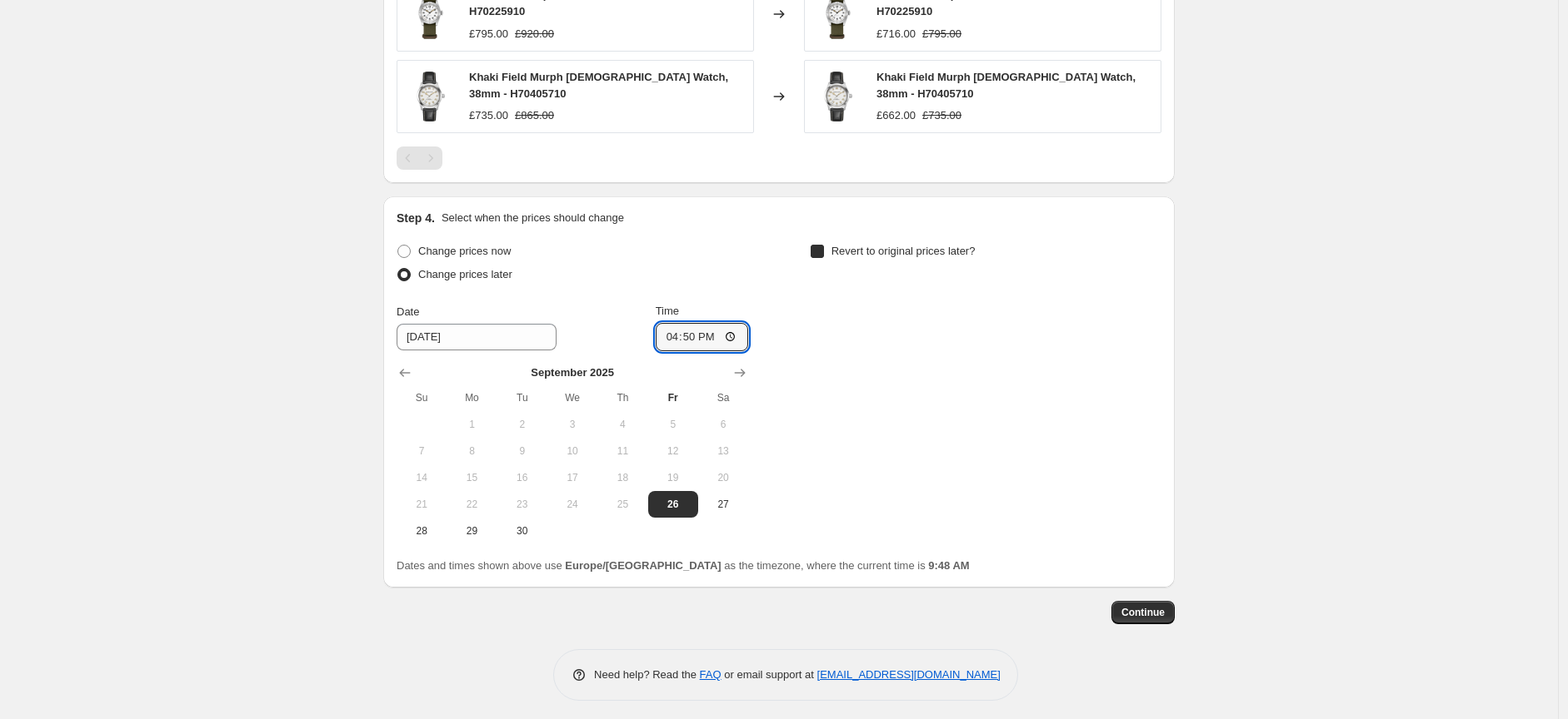
checkbox input "true"
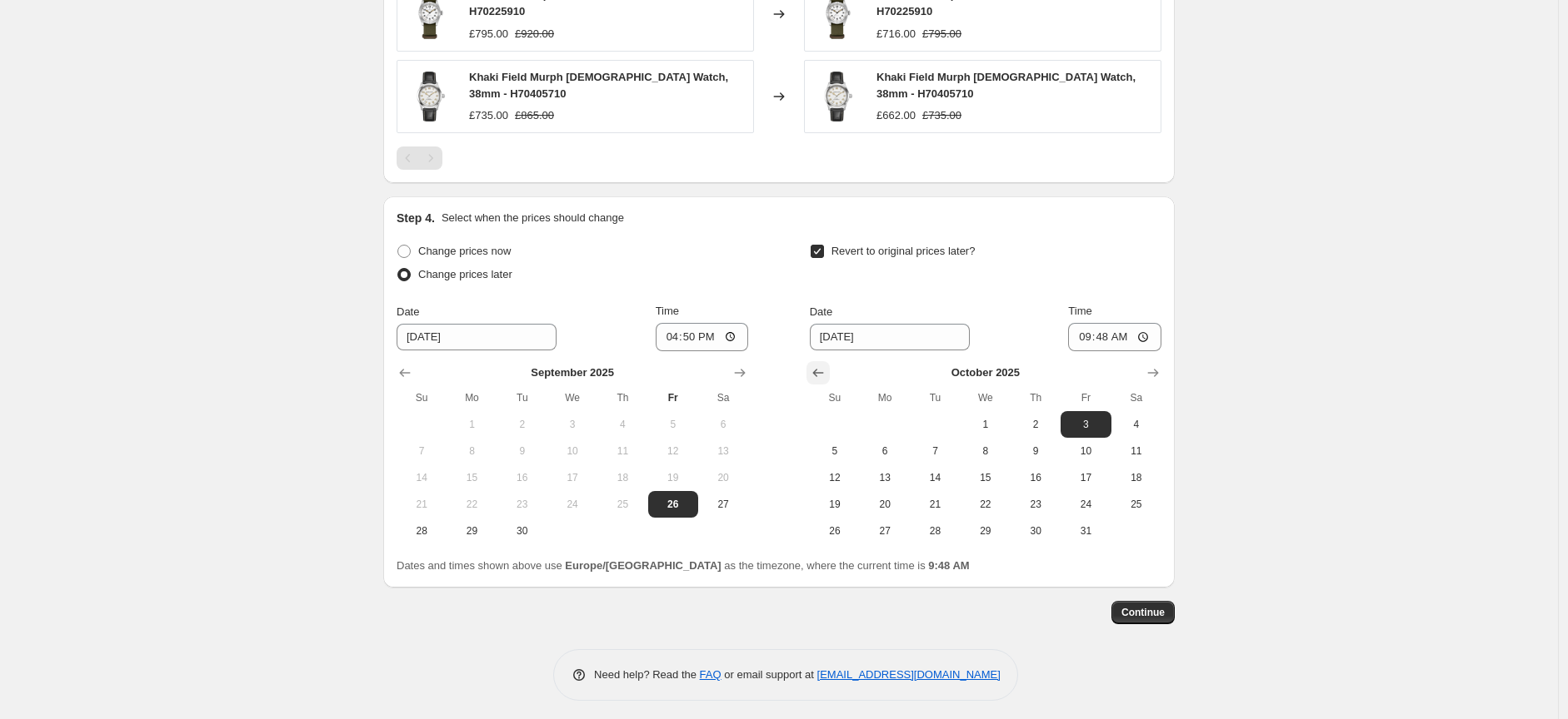
click at [815, 376] on icon "Show previous month, September 2025" at bounding box center [817, 372] width 16 height 16
click at [884, 537] on span "29" at bounding box center [885, 532] width 37 height 14
type input "9/29/2025"
click at [1139, 334] on input "09:48" at bounding box center [1115, 336] width 93 height 28
type input "08:54"
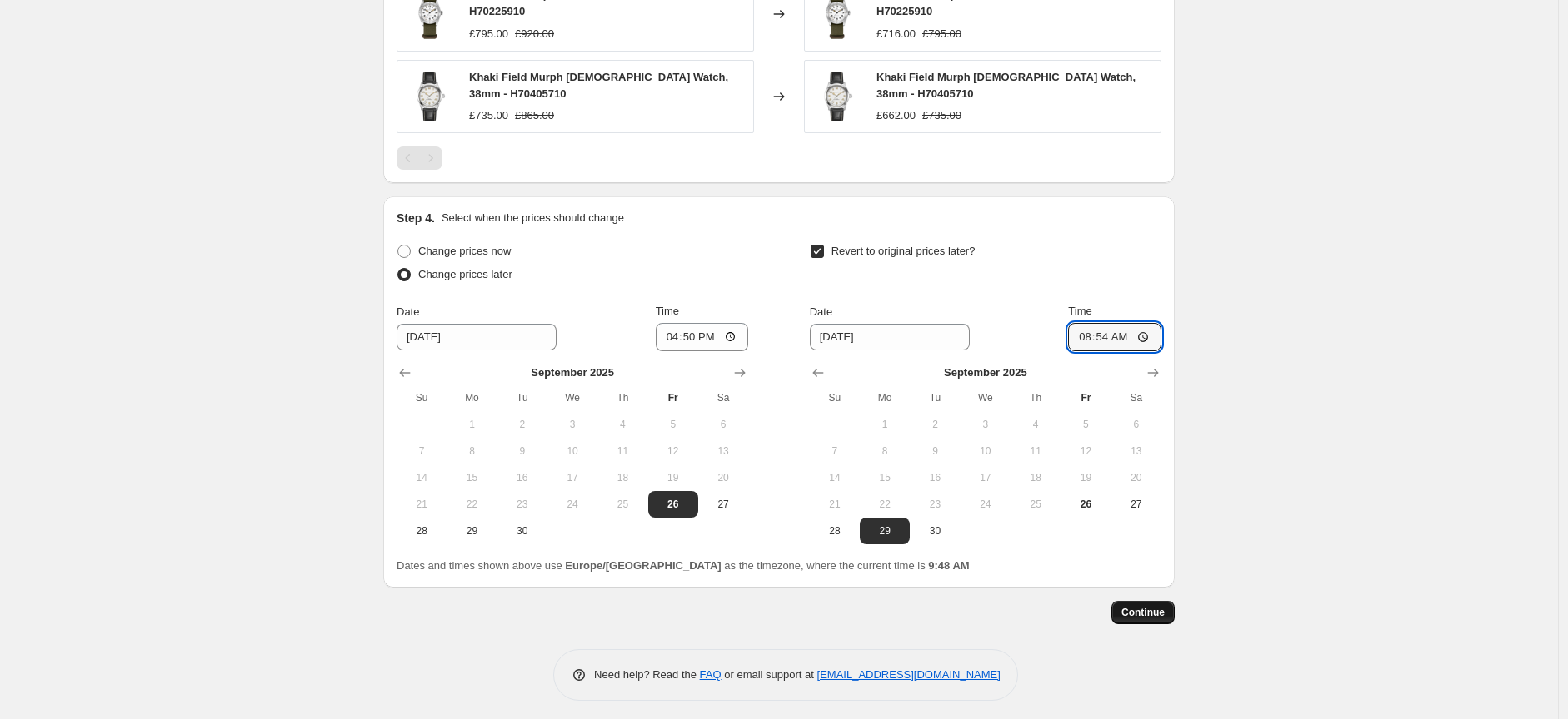
click at [1139, 615] on span "Continue" at bounding box center [1143, 613] width 44 height 14
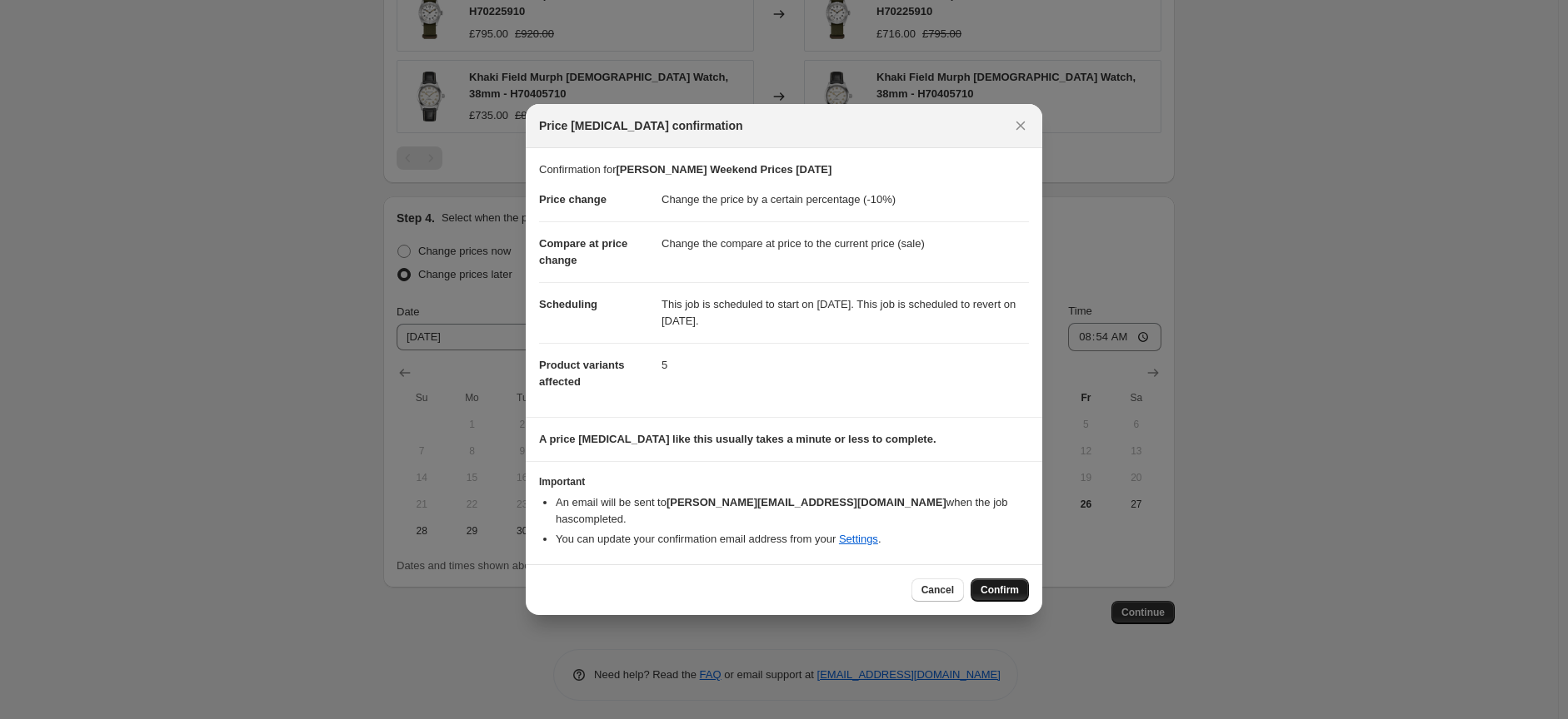
click at [994, 584] on span "Confirm" at bounding box center [1000, 590] width 39 height 14
